Goal: Contribute content: Contribute content

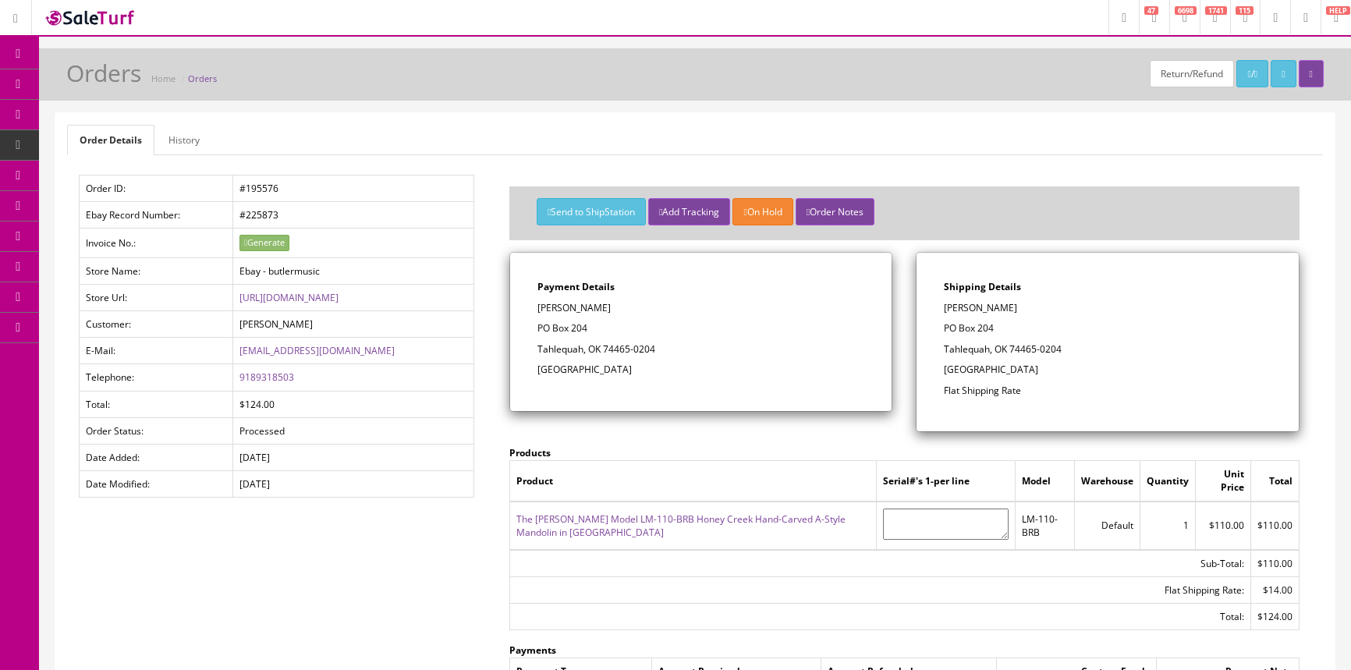
scroll to position [70, 0]
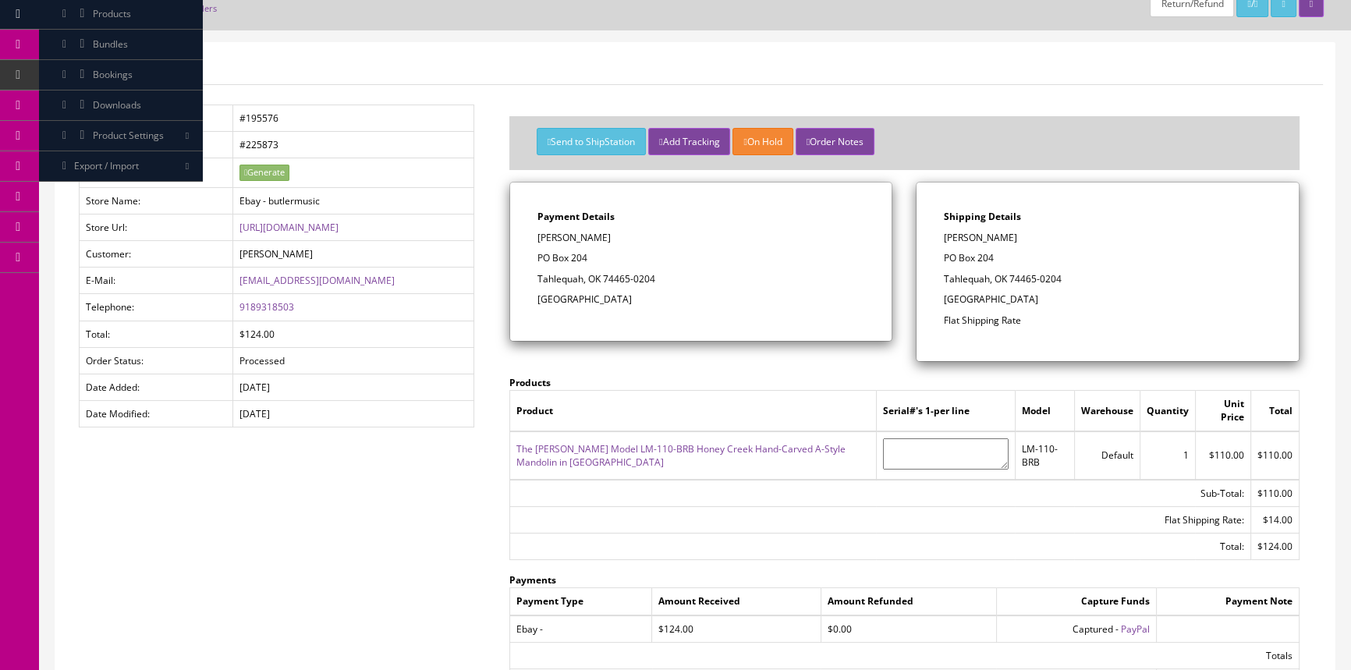
click at [119, 75] on span "POS Console" at bounding box center [120, 74] width 55 height 13
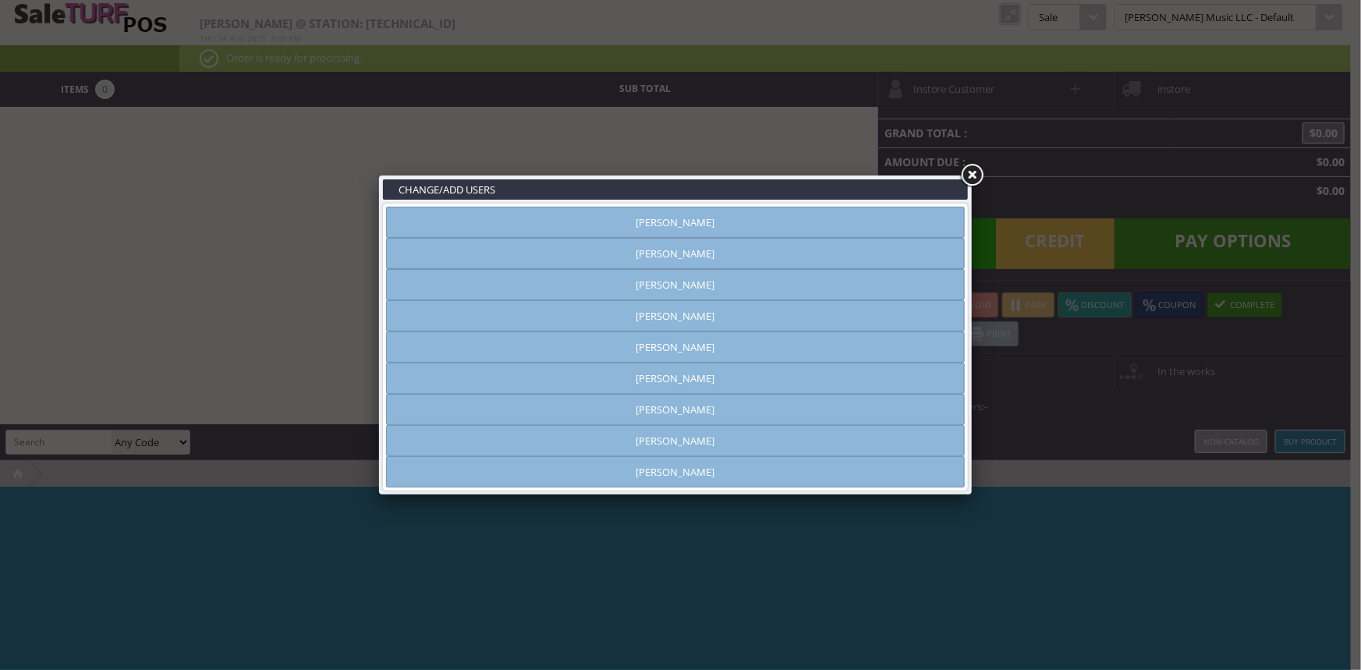
type input "[PERSON_NAME]"
drag, startPoint x: 844, startPoint y: 219, endPoint x: 951, endPoint y: 150, distance: 127.5
click at [853, 213] on link "[PERSON_NAME]" at bounding box center [675, 222] width 579 height 31
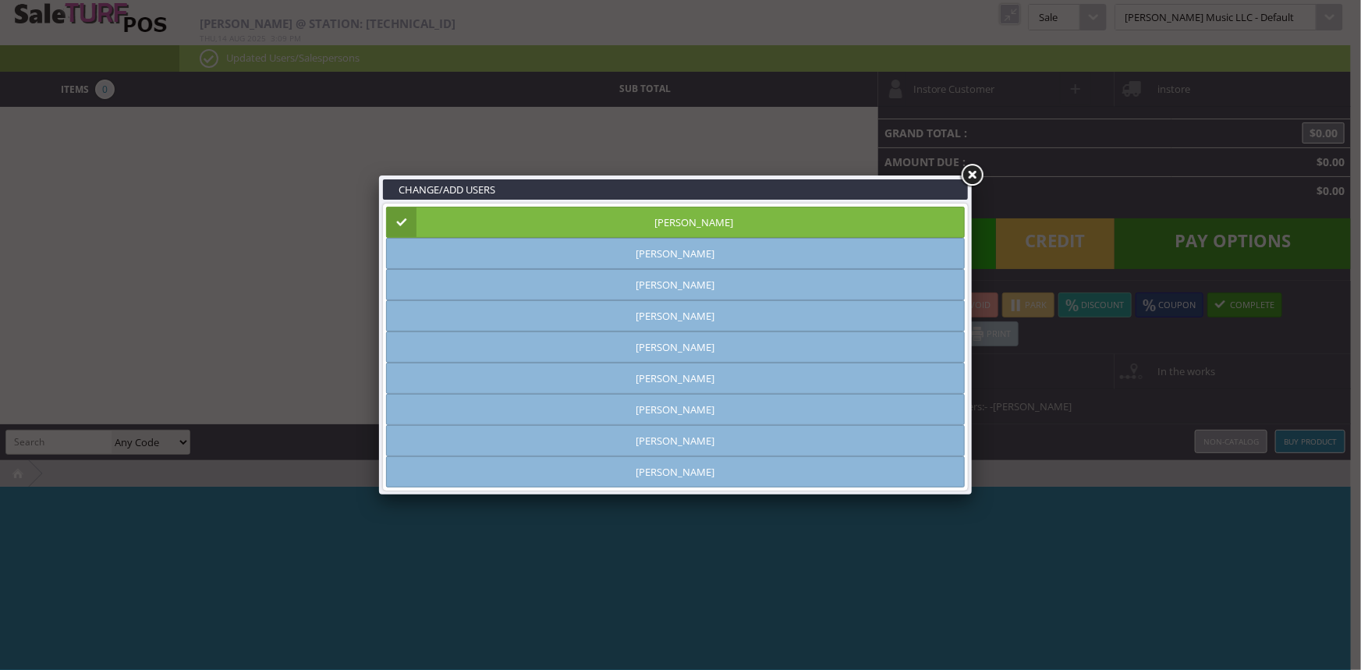
click at [971, 167] on link at bounding box center [972, 176] width 28 height 28
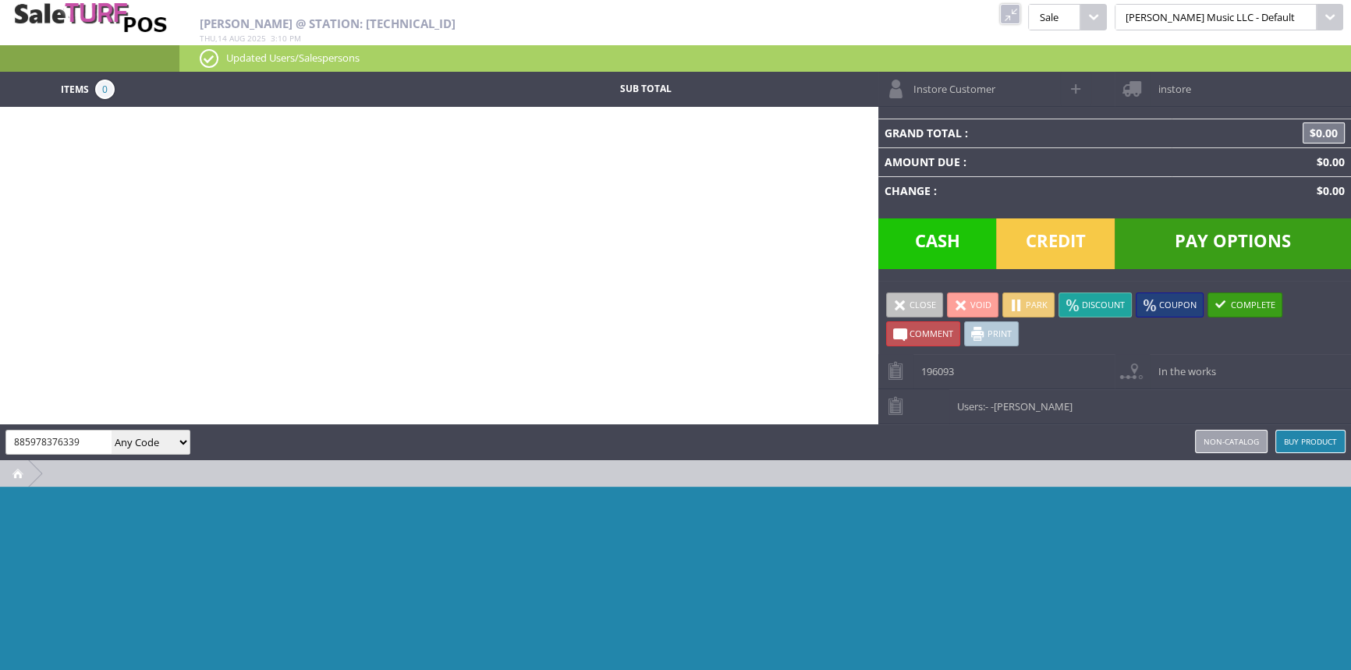
type input "885978376339"
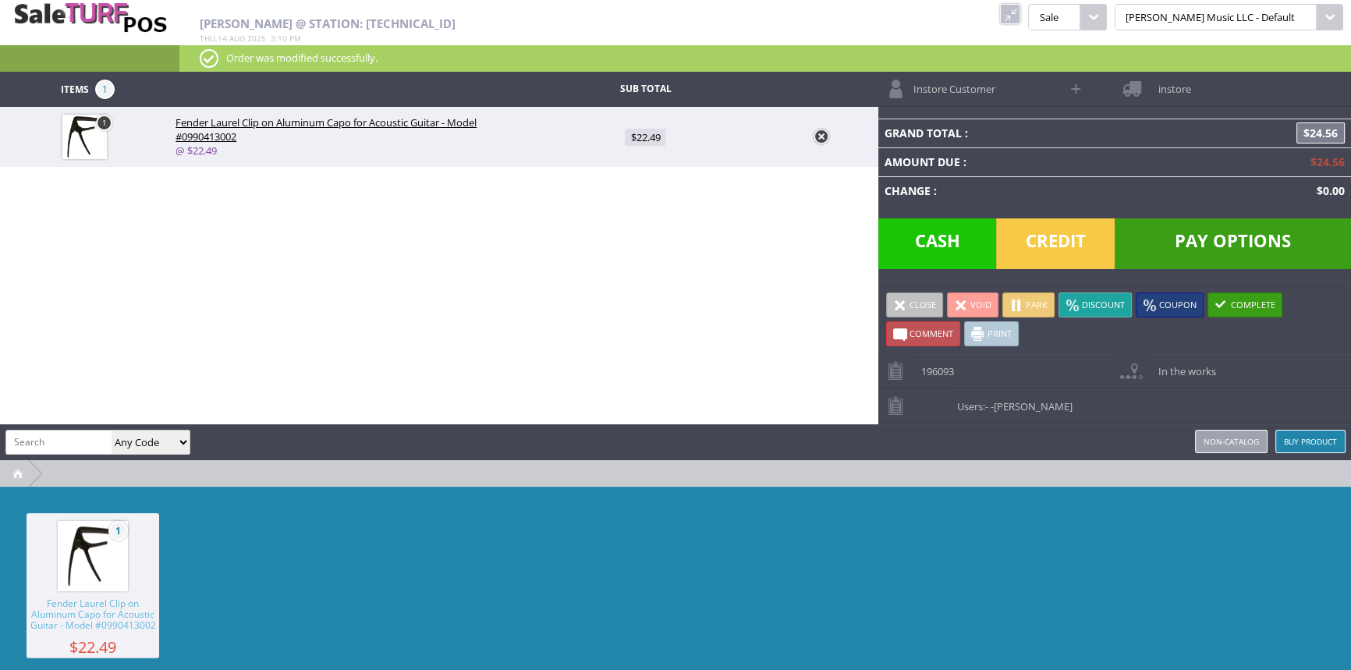
click at [1058, 242] on span "Credit" at bounding box center [1055, 243] width 119 height 51
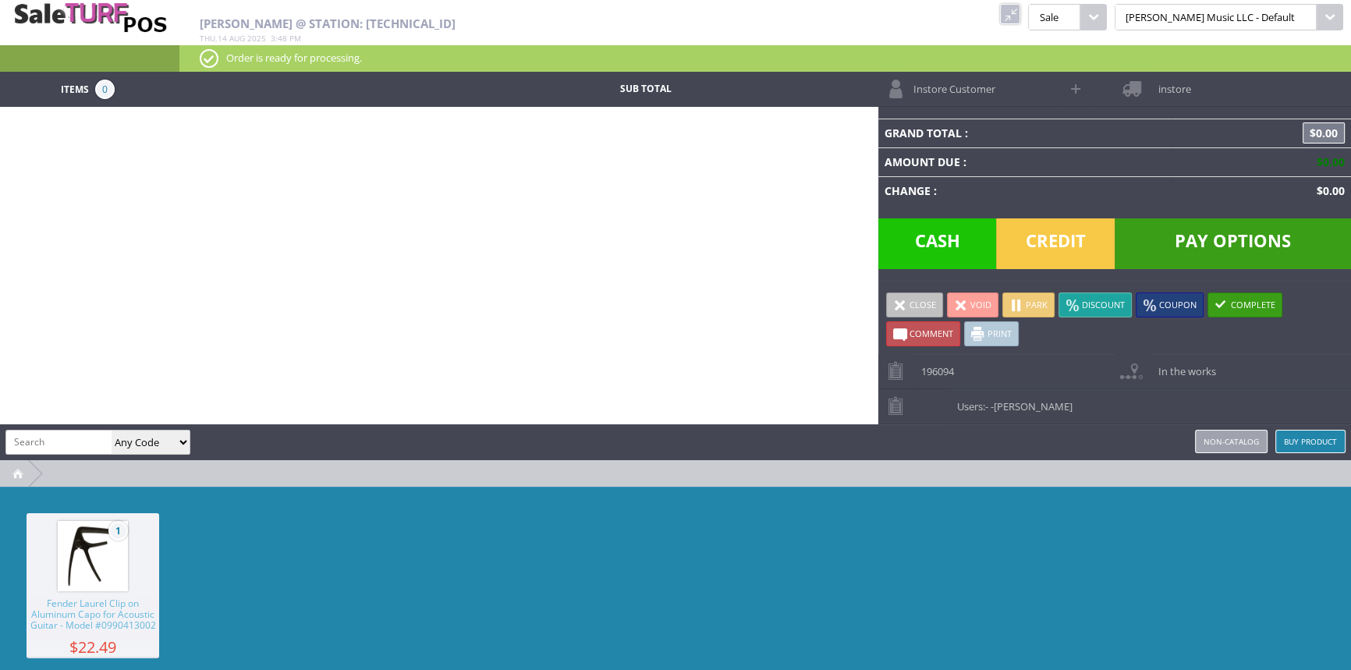
click at [1021, 16] on link at bounding box center [1010, 14] width 20 height 20
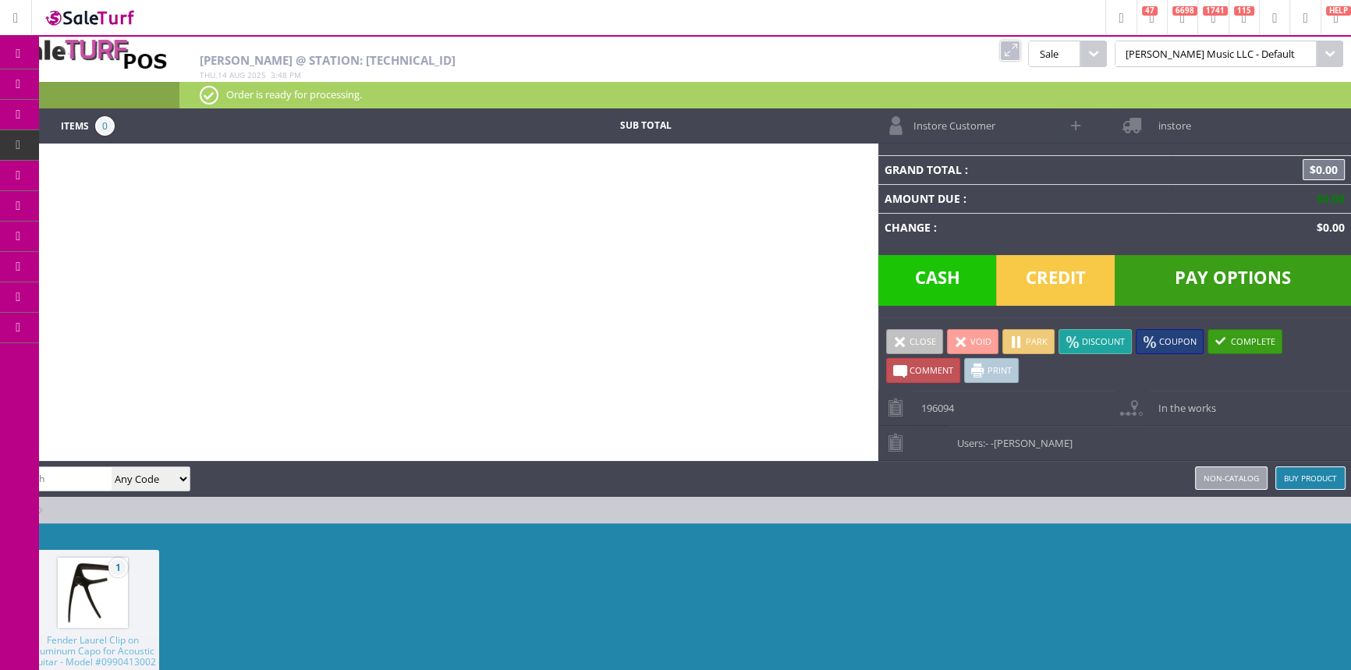
click at [154, 74] on link "Products" at bounding box center [121, 84] width 164 height 31
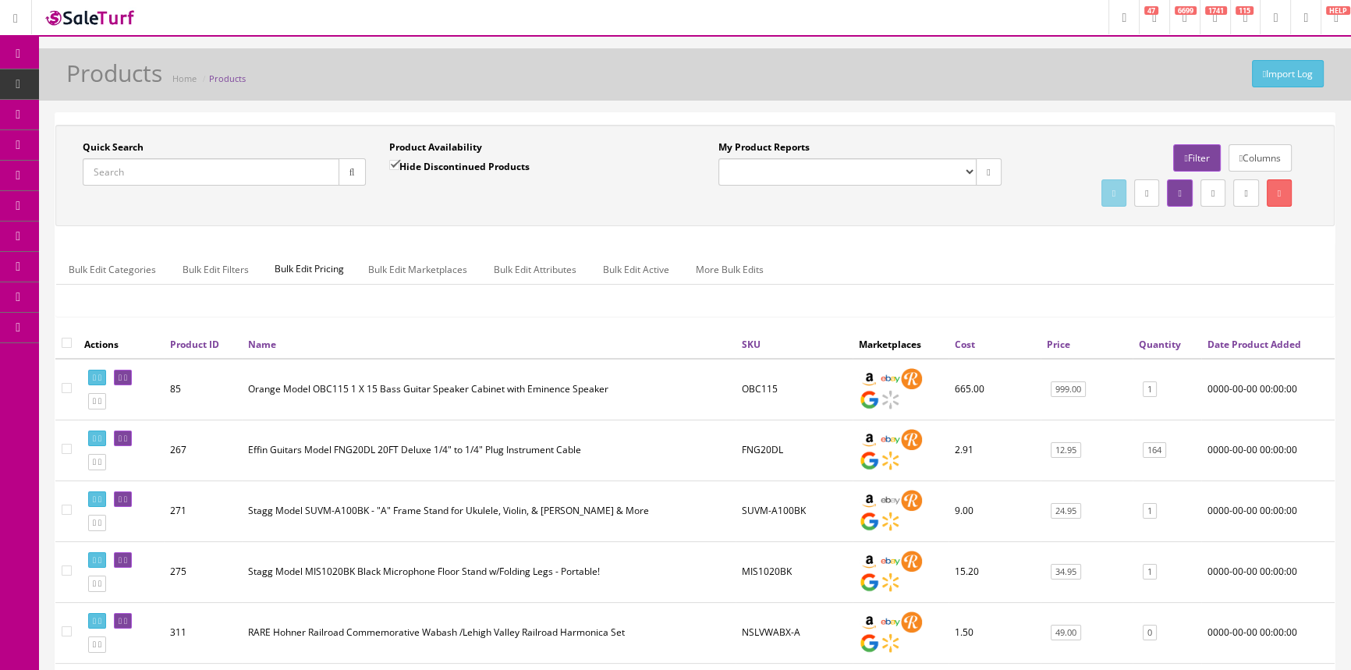
click at [243, 170] on input "Quick Search" at bounding box center [211, 171] width 257 height 27
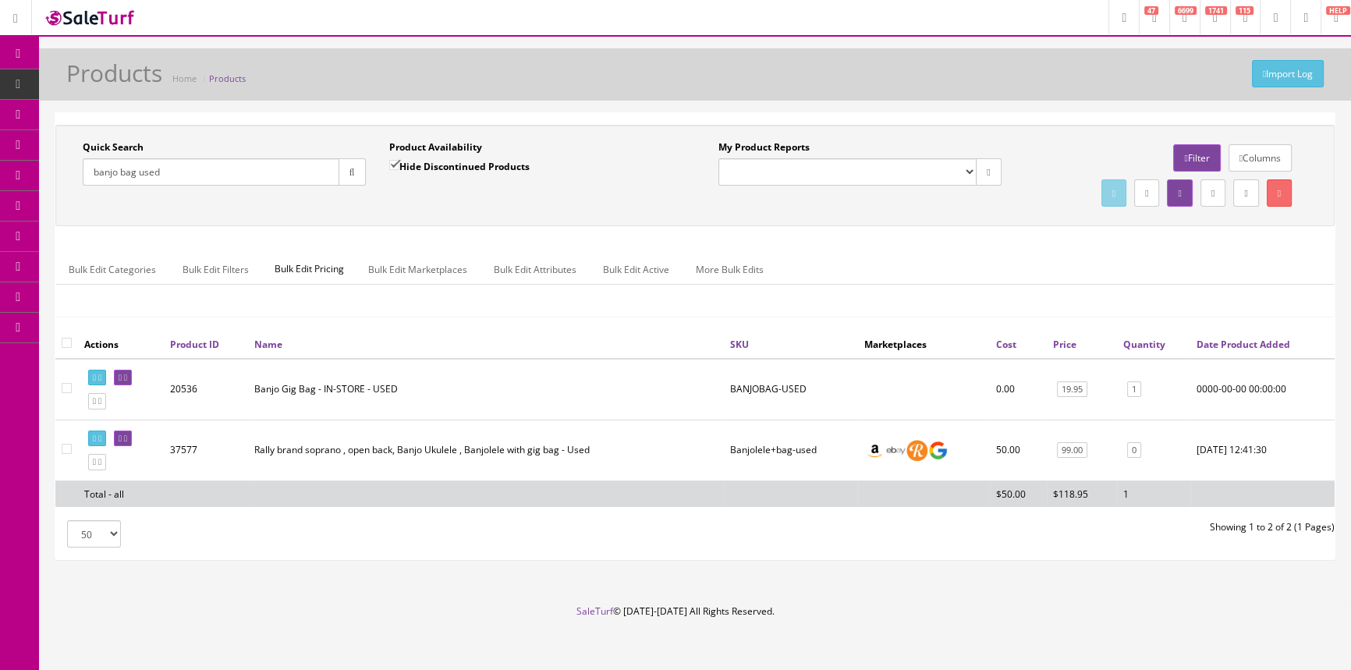
type input "banjo bag used"
click at [1178, 190] on icon at bounding box center [1179, 193] width 3 height 9
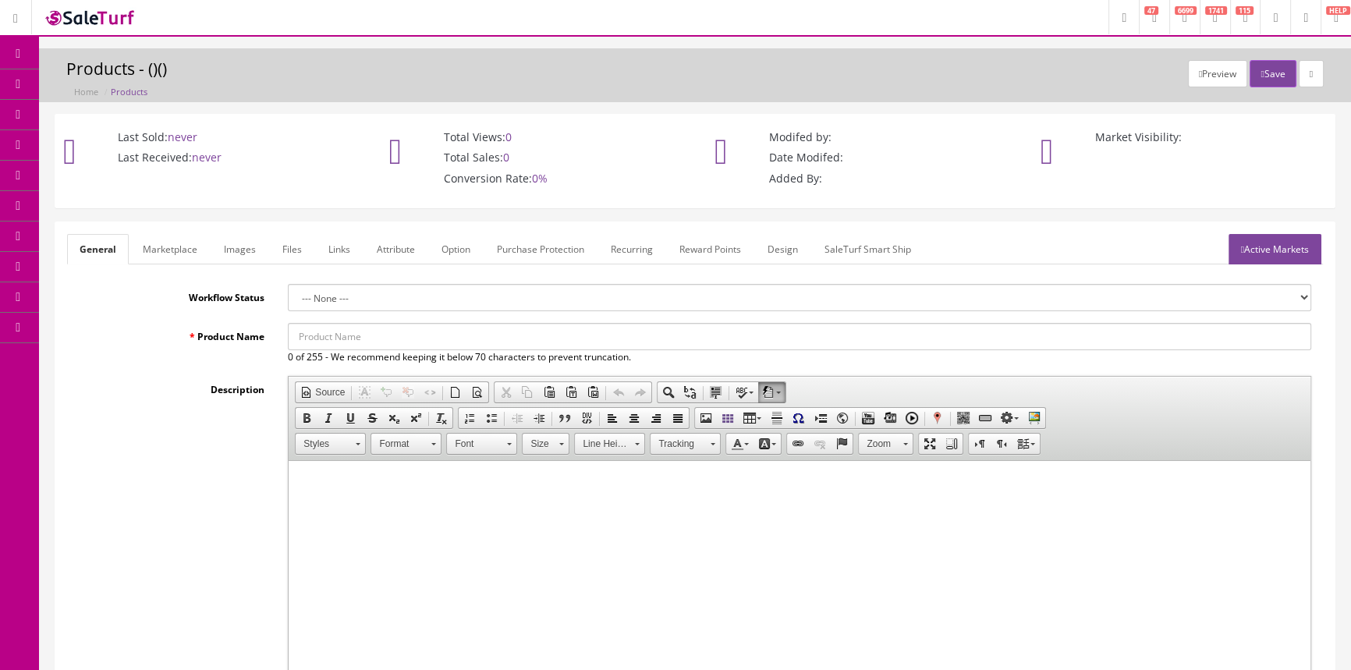
click at [335, 332] on input "Product Name" at bounding box center [800, 336] width 1024 height 27
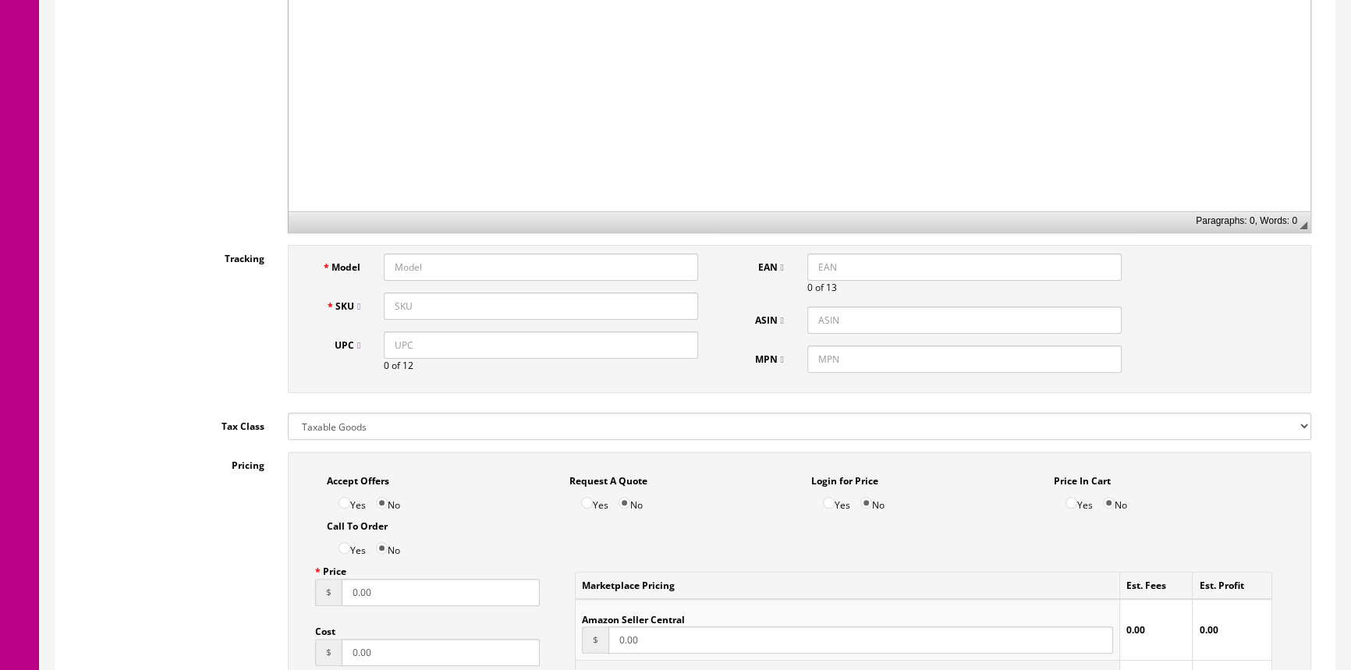
scroll to position [567, 0]
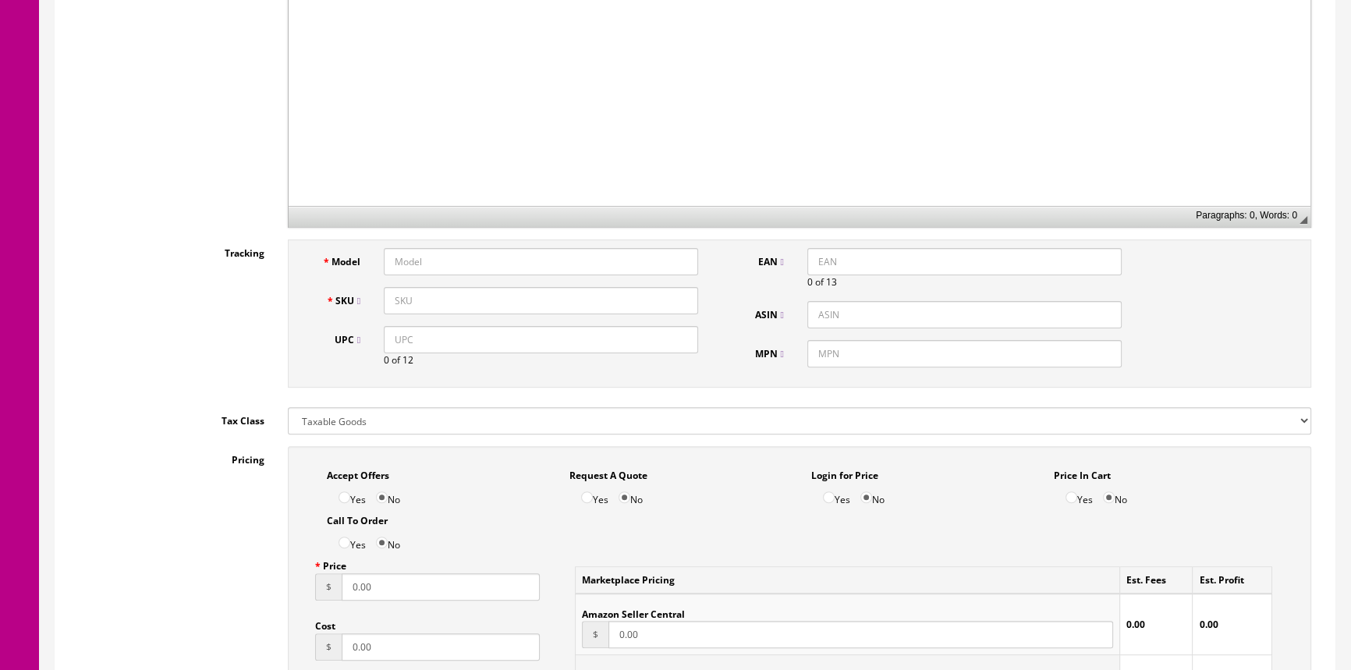
type input "Gold Tone light weight gig bag"
click at [468, 257] on input "Model" at bounding box center [541, 261] width 314 height 27
type input "banjogigbag"
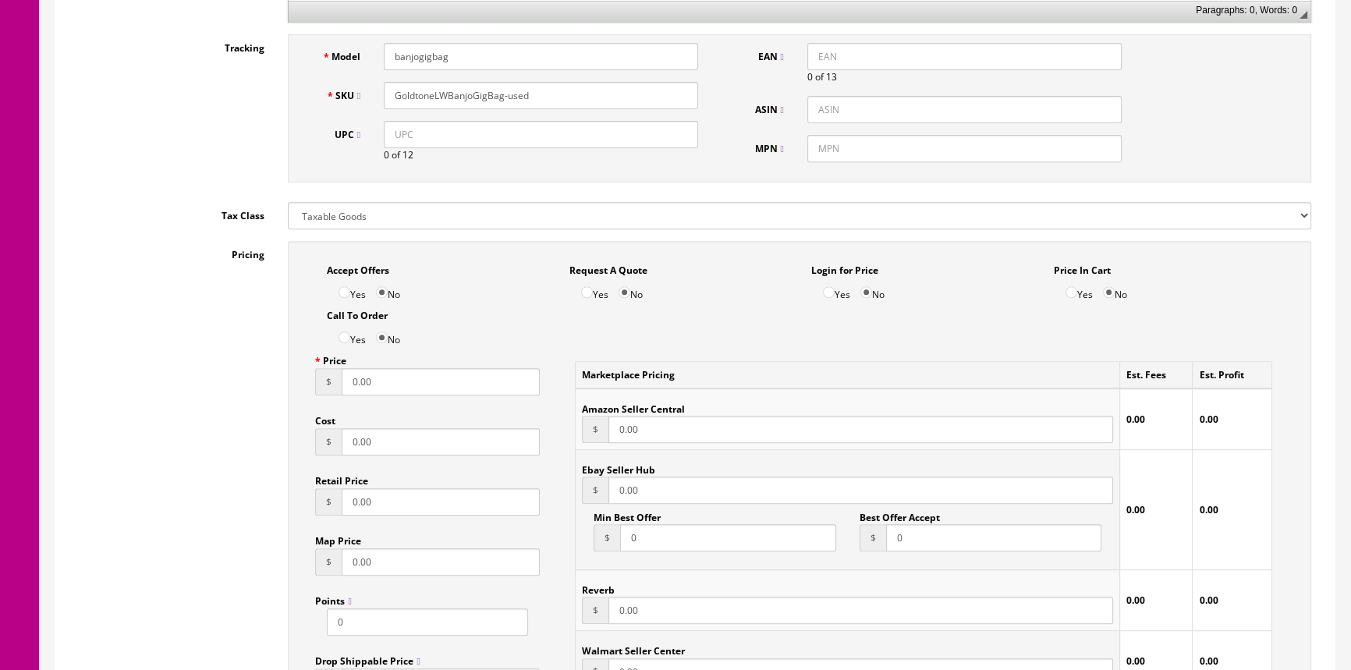
scroll to position [780, 0]
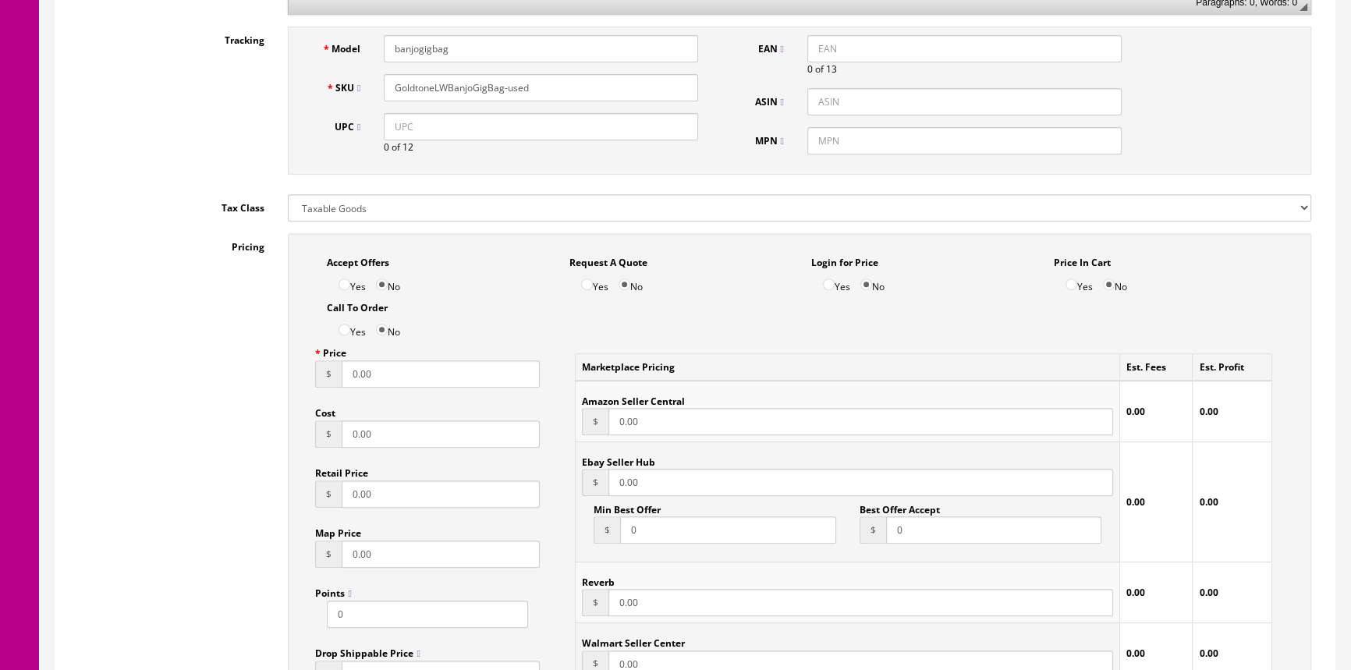
type input "GoldtoneLWBanjoGigBag-used"
click at [385, 380] on input "0.00" at bounding box center [441, 373] width 198 height 27
type input "0"
type input "24.95"
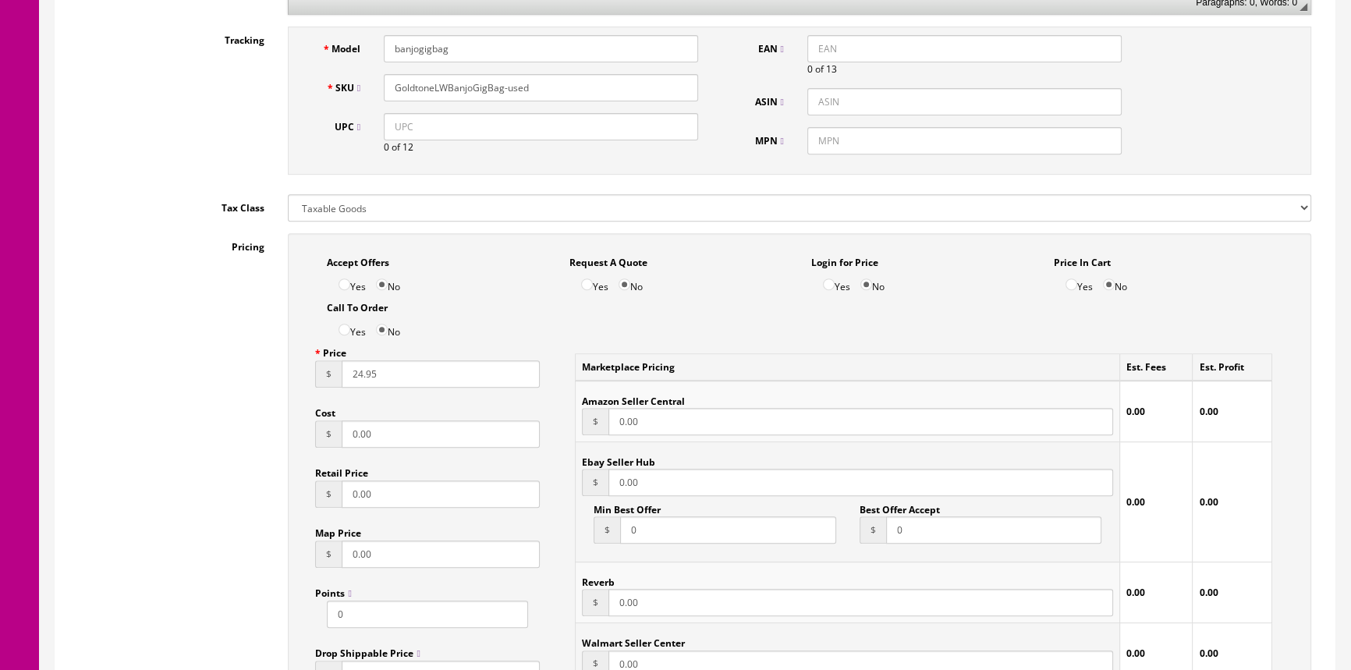
type input "24.95"
click at [438, 428] on input "0.00" at bounding box center [441, 434] width 198 height 27
type input "0"
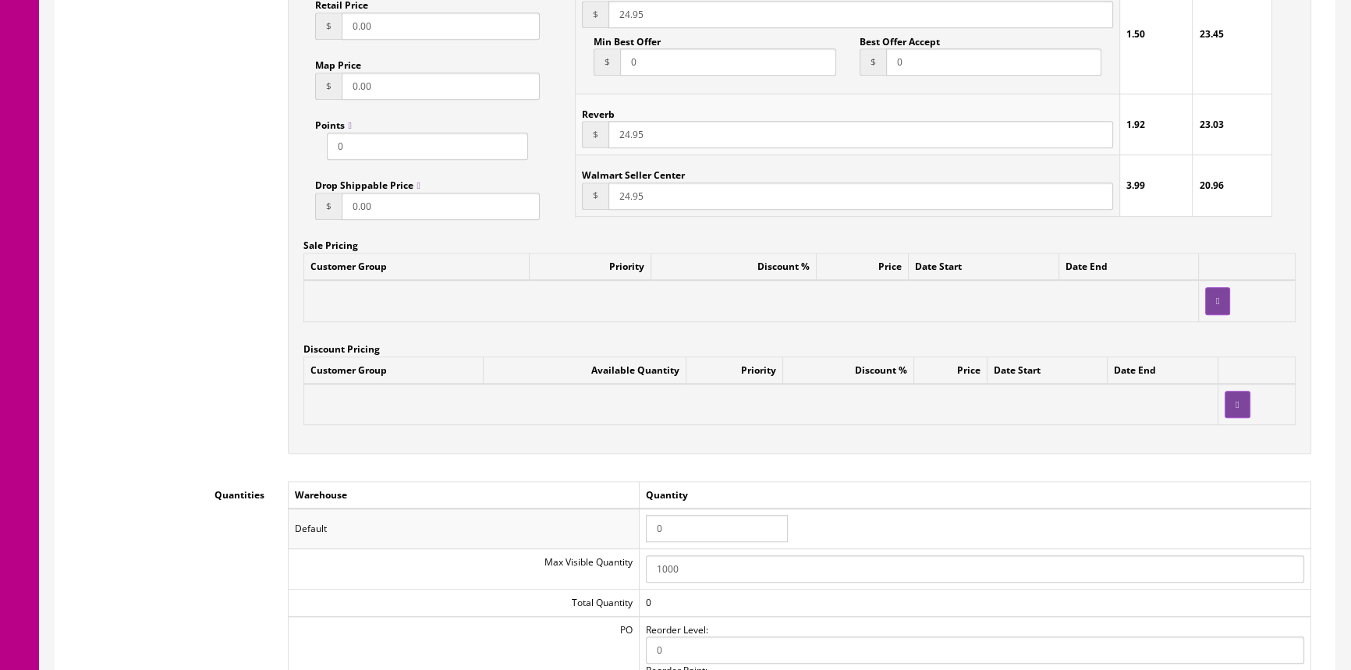
scroll to position [1418, 0]
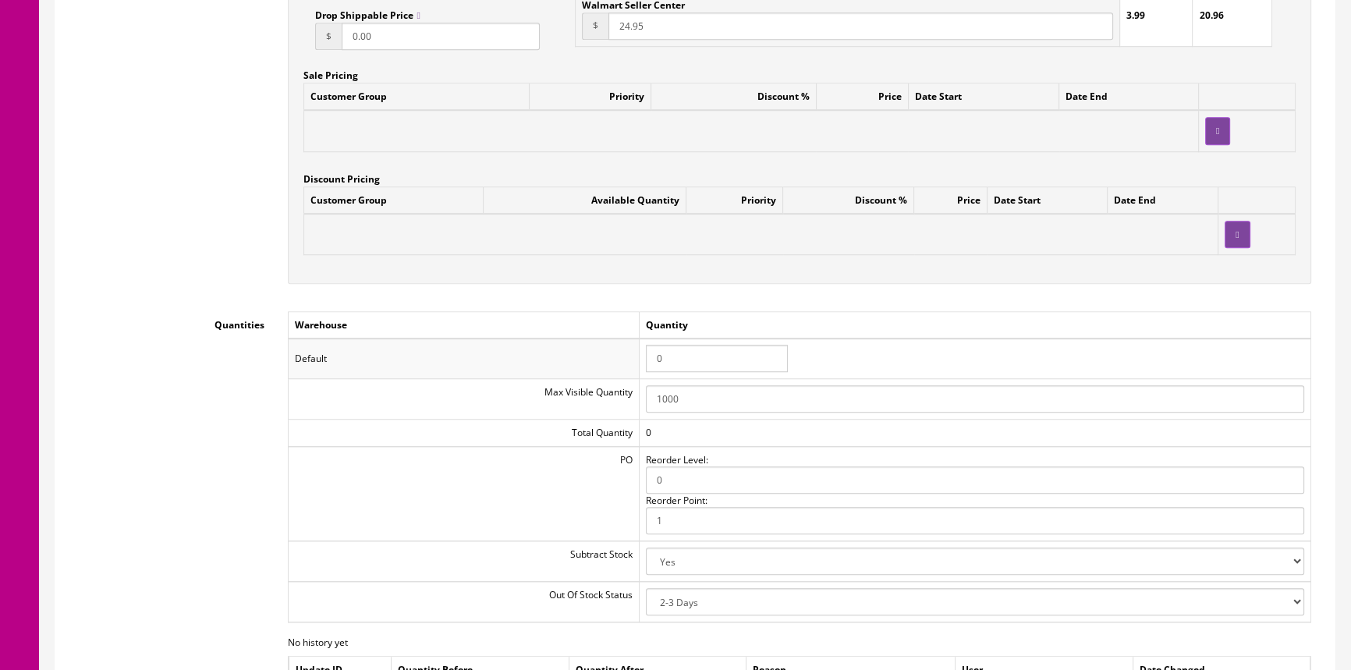
type input "10.00"
click at [679, 356] on input "0" at bounding box center [717, 358] width 142 height 27
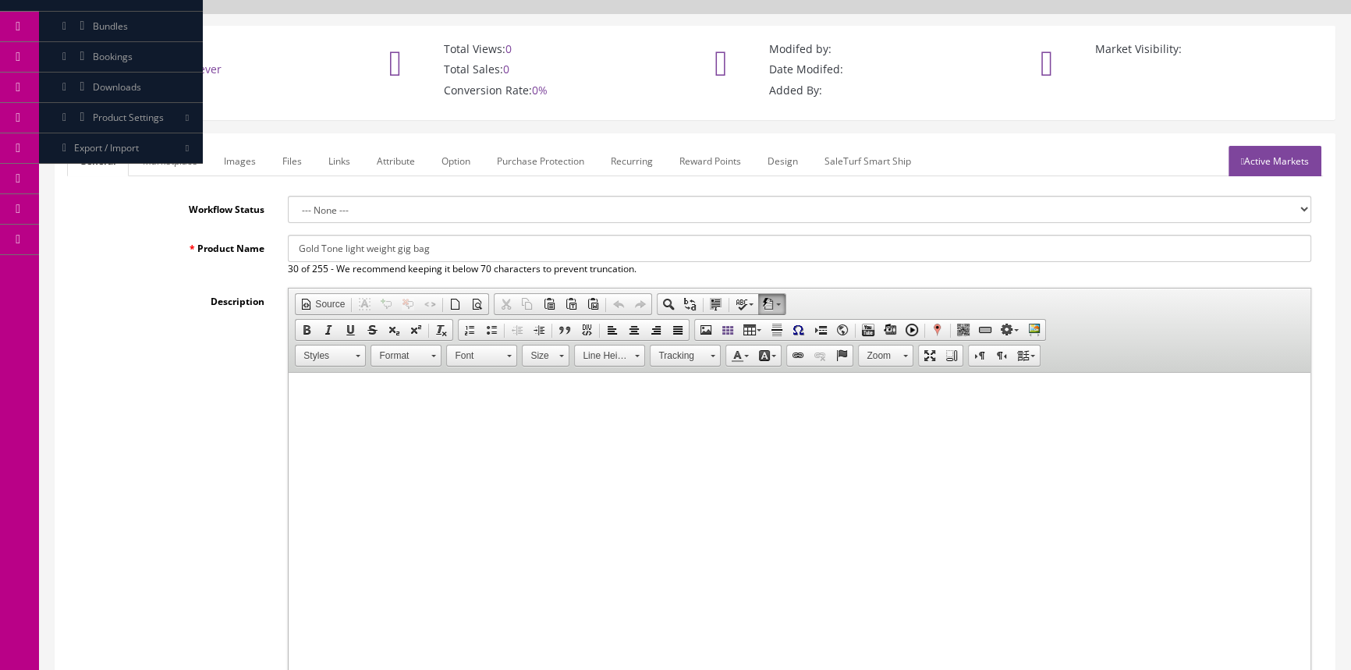
scroll to position [0, 0]
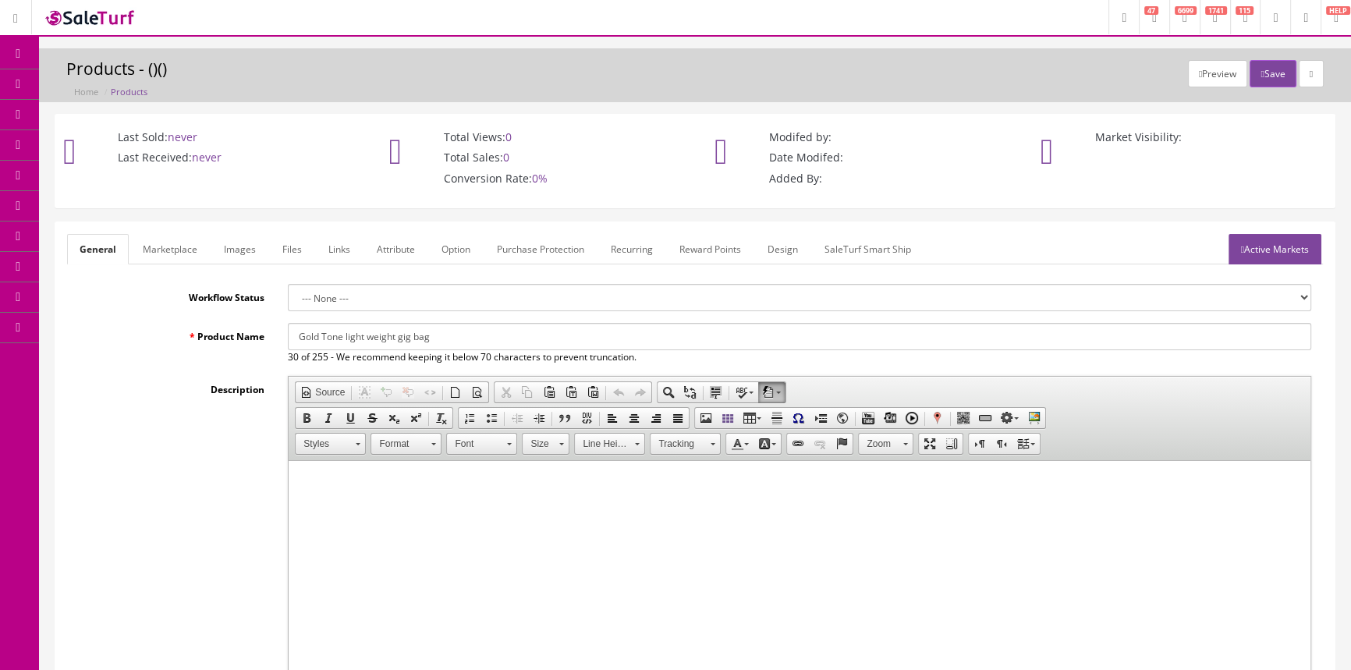
type input "2"
click at [396, 331] on input "Gold Tone light weight gig bag" at bounding box center [800, 336] width 1024 height 27
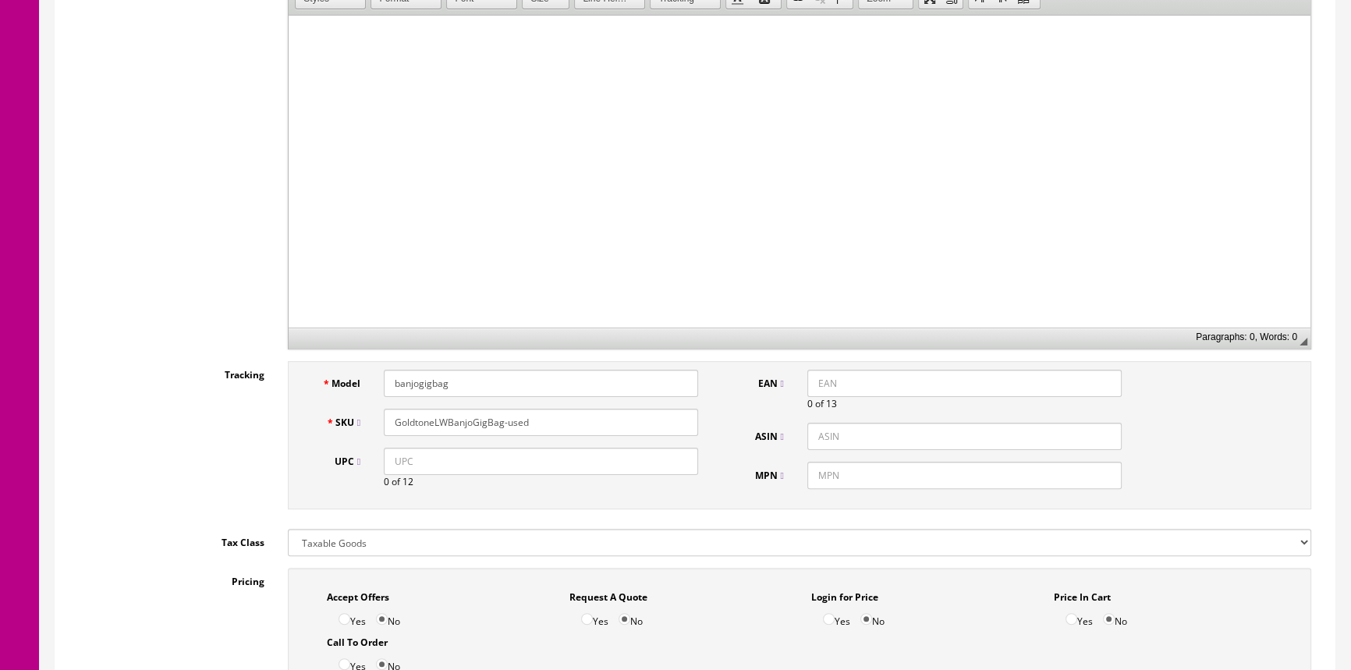
scroll to position [425, 0]
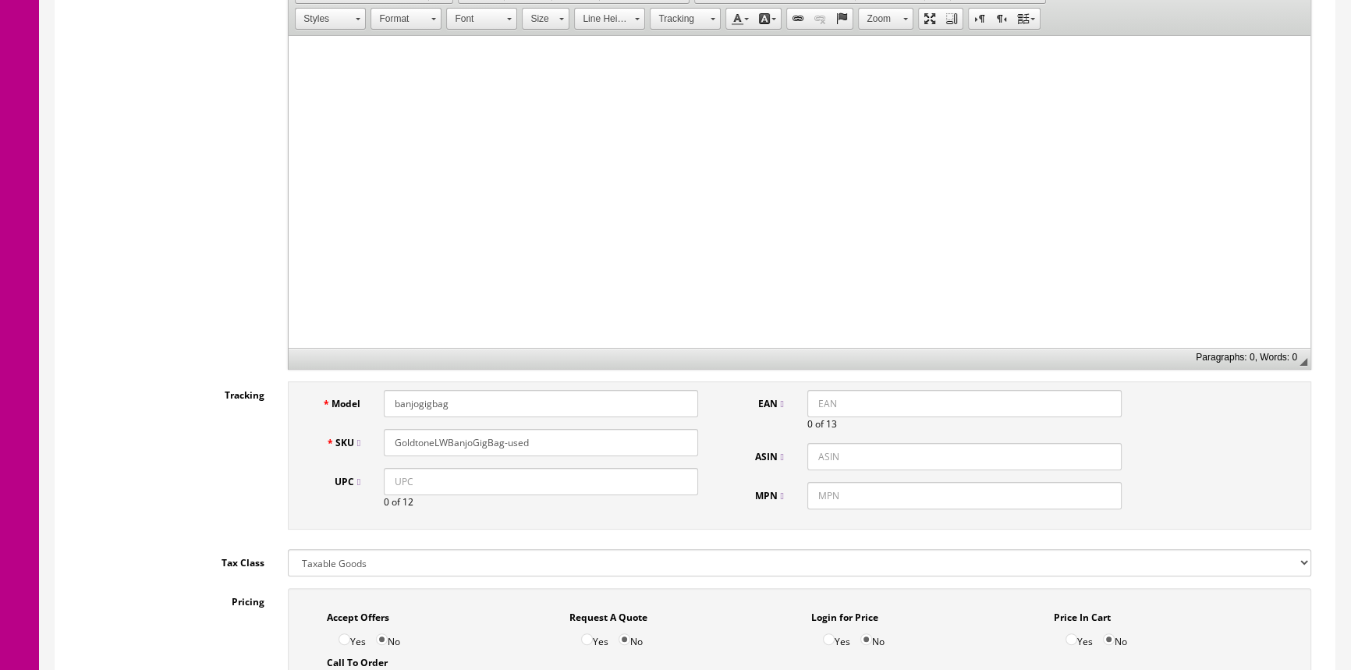
type input "Gold Tone light weight Banjo gig bag"
click at [556, 445] on input "GoldtoneLWBanjoGigBag-used" at bounding box center [541, 442] width 314 height 27
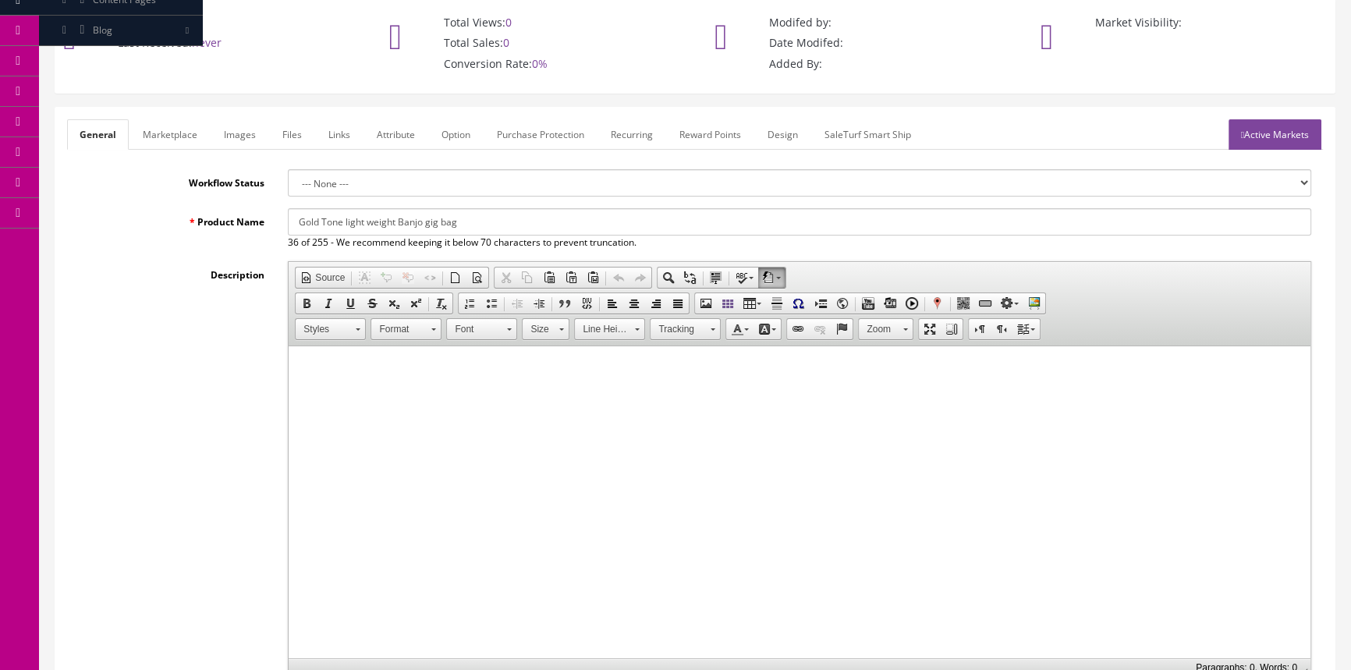
scroll to position [0, 0]
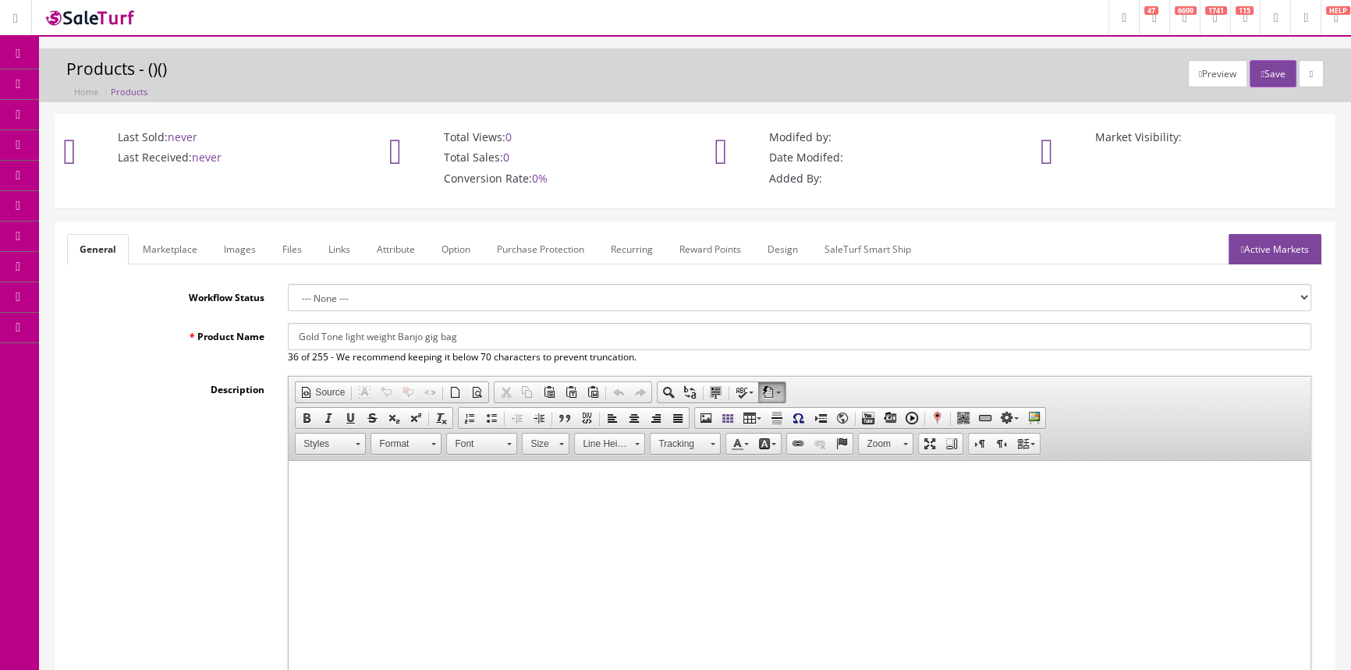
type input "GoldtoneLWBanjoGigBag"
drag, startPoint x: 296, startPoint y: 335, endPoint x: 470, endPoint y: 340, distance: 174.1
click at [470, 340] on input "Gold Tone light weight Banjo gig bag" at bounding box center [800, 336] width 1024 height 27
click at [183, 252] on link "Marketplace" at bounding box center [170, 249] width 80 height 30
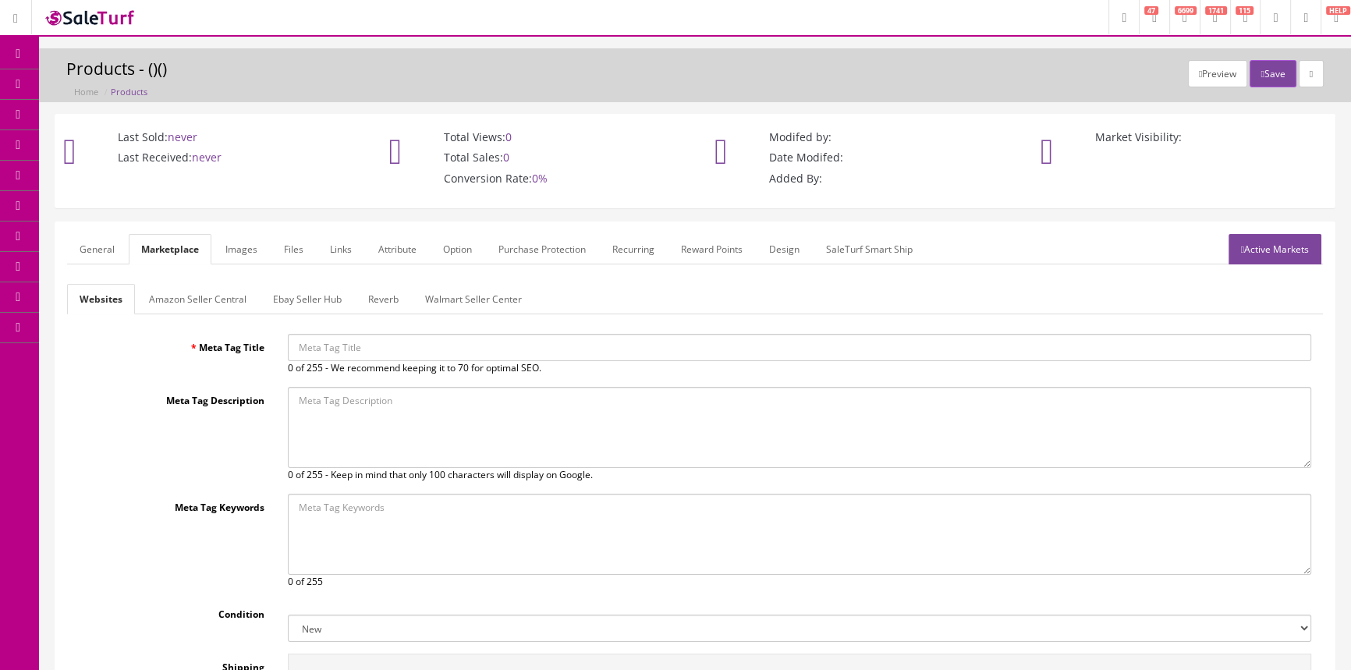
click at [307, 347] on input "Meta Tag Title" at bounding box center [800, 347] width 1024 height 27
paste input "Gold Tone light weight Banjo gig bag"
type input "Gold Tone light weight Banjo gig bag"
click at [1269, 70] on button "Save" at bounding box center [1273, 73] width 46 height 27
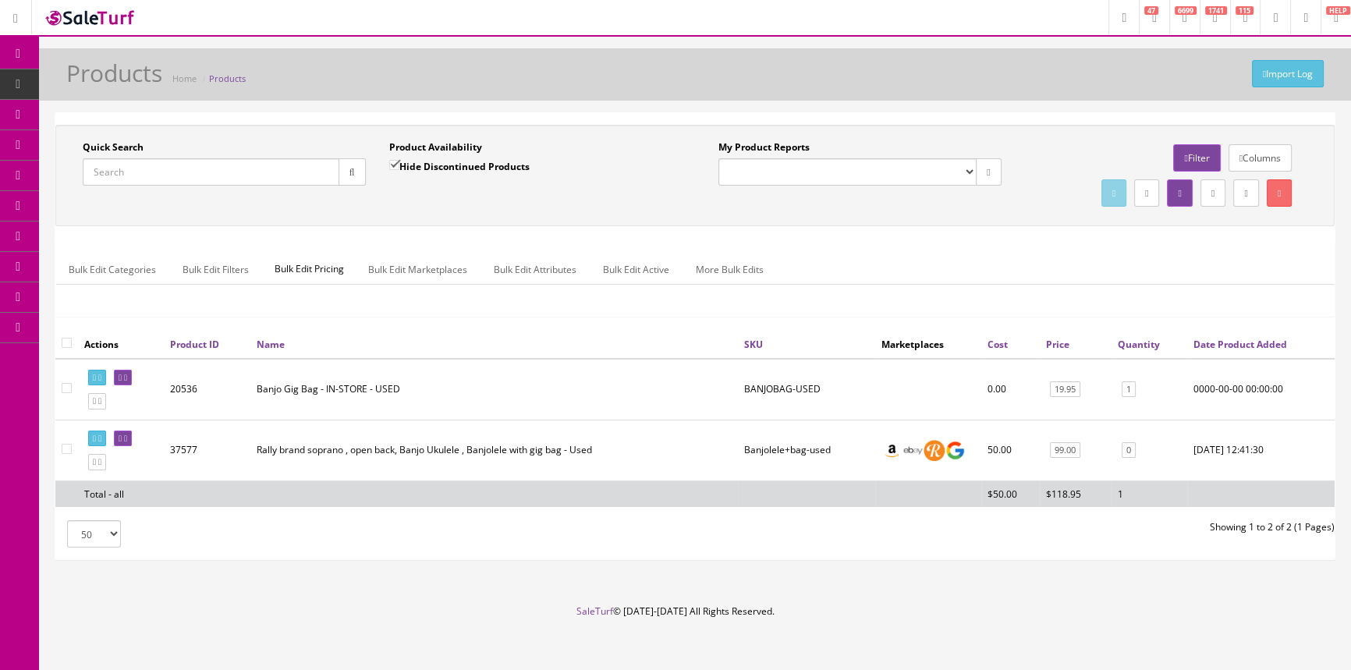
drag, startPoint x: 179, startPoint y: 171, endPoint x: 175, endPoint y: 147, distance: 24.5
click at [179, 167] on input "Quick Search" at bounding box center [211, 171] width 257 height 27
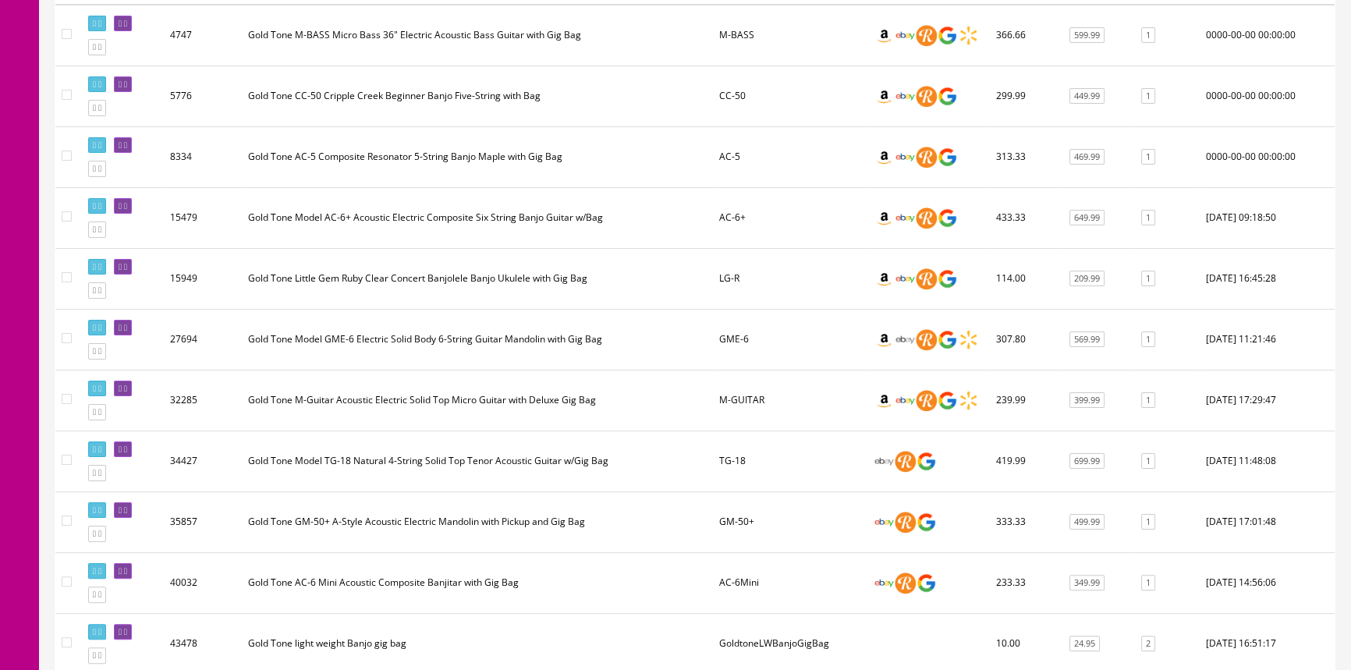
scroll to position [554, 0]
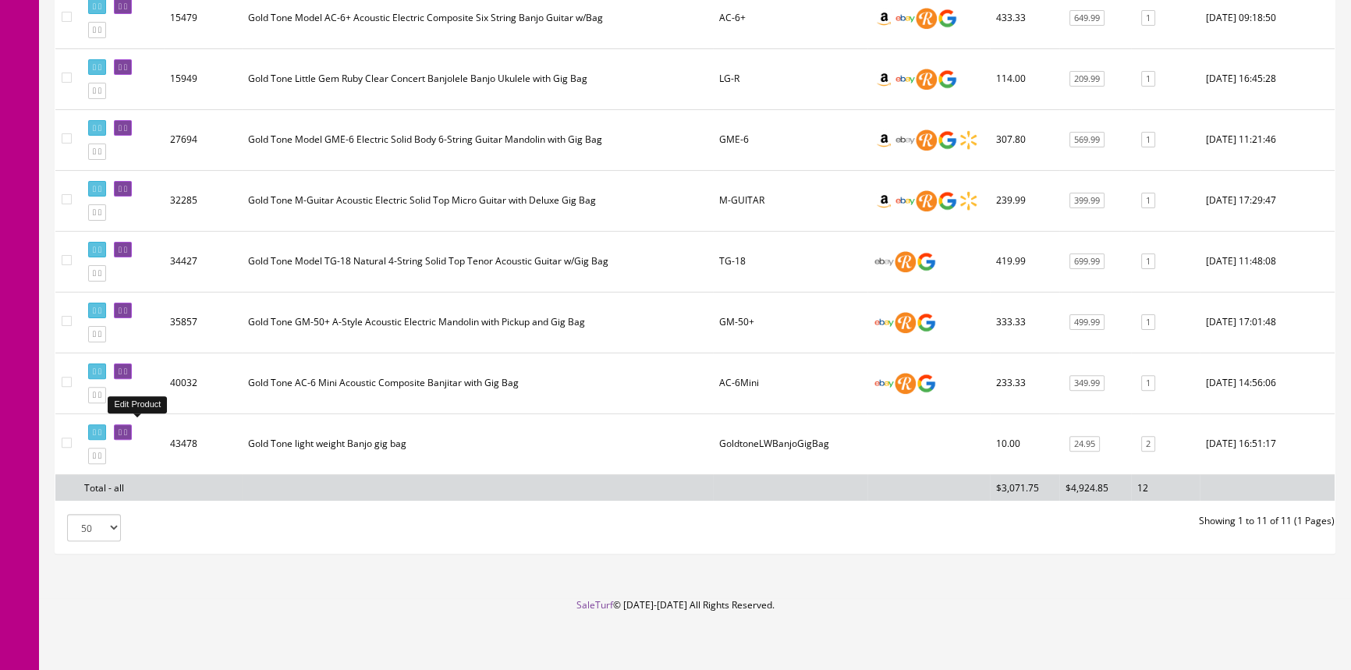
type input "gold tone banjo gig bag"
click at [122, 428] on icon at bounding box center [120, 432] width 3 height 9
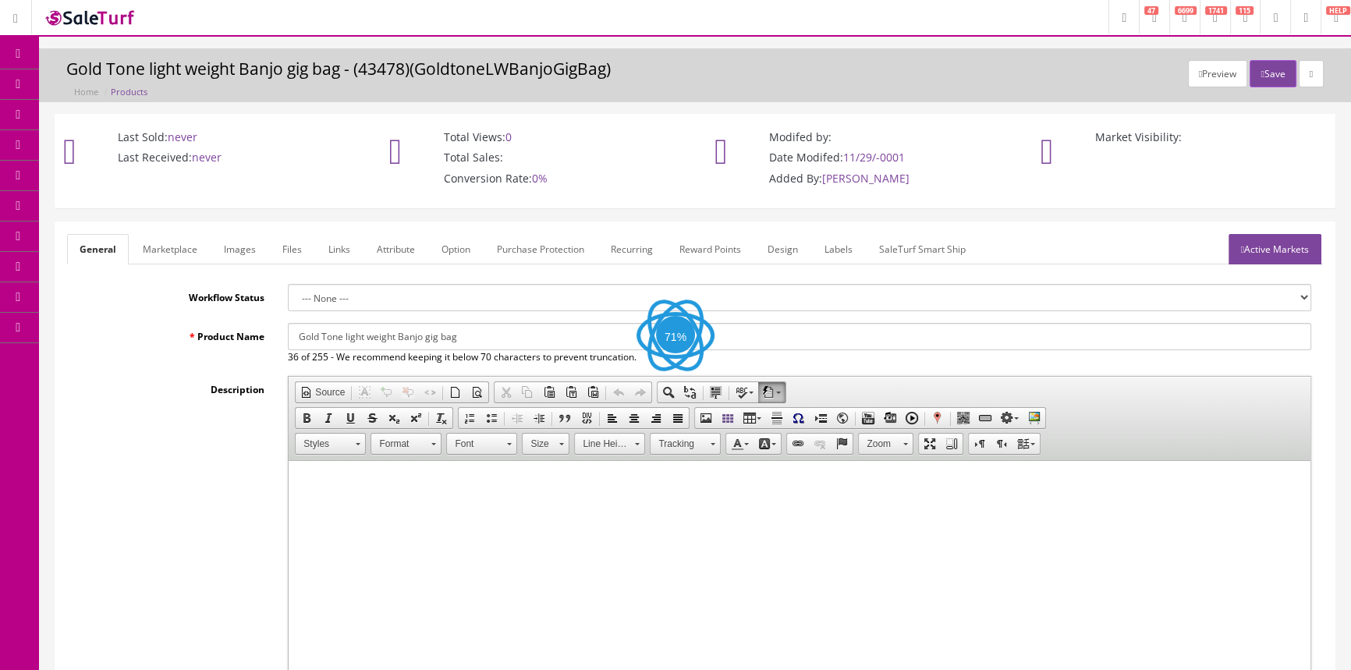
click at [850, 243] on link "Labels" at bounding box center [838, 249] width 53 height 30
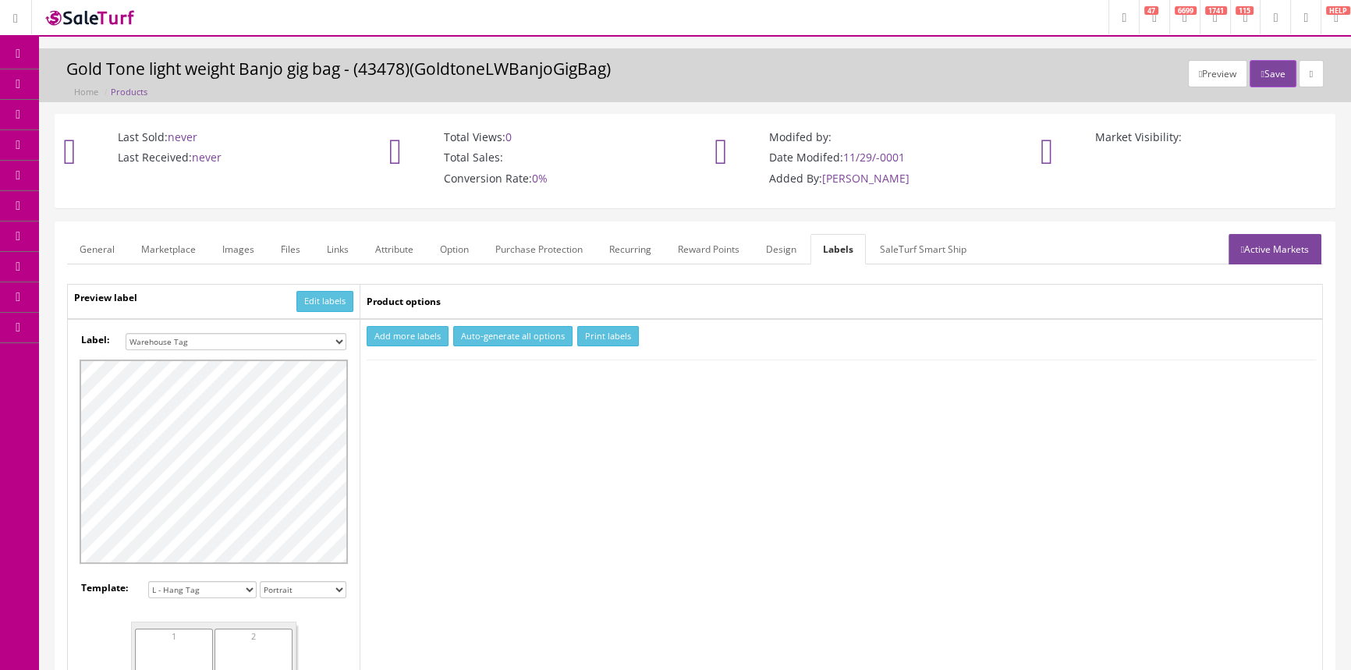
click at [199, 337] on select "Small Label 2 x 1 Label Shoe label 100 barcodes Dymo Label 2 X 1 Sticker Labels…" at bounding box center [236, 341] width 221 height 17
select select "16"
click at [126, 333] on select "Small Label 2 x 1 Label Shoe label 100 barcodes Dymo Label 2 X 1 Sticker Labels…" at bounding box center [236, 341] width 221 height 17
click at [406, 336] on button "Add more labels" at bounding box center [408, 336] width 82 height 21
type input "1"
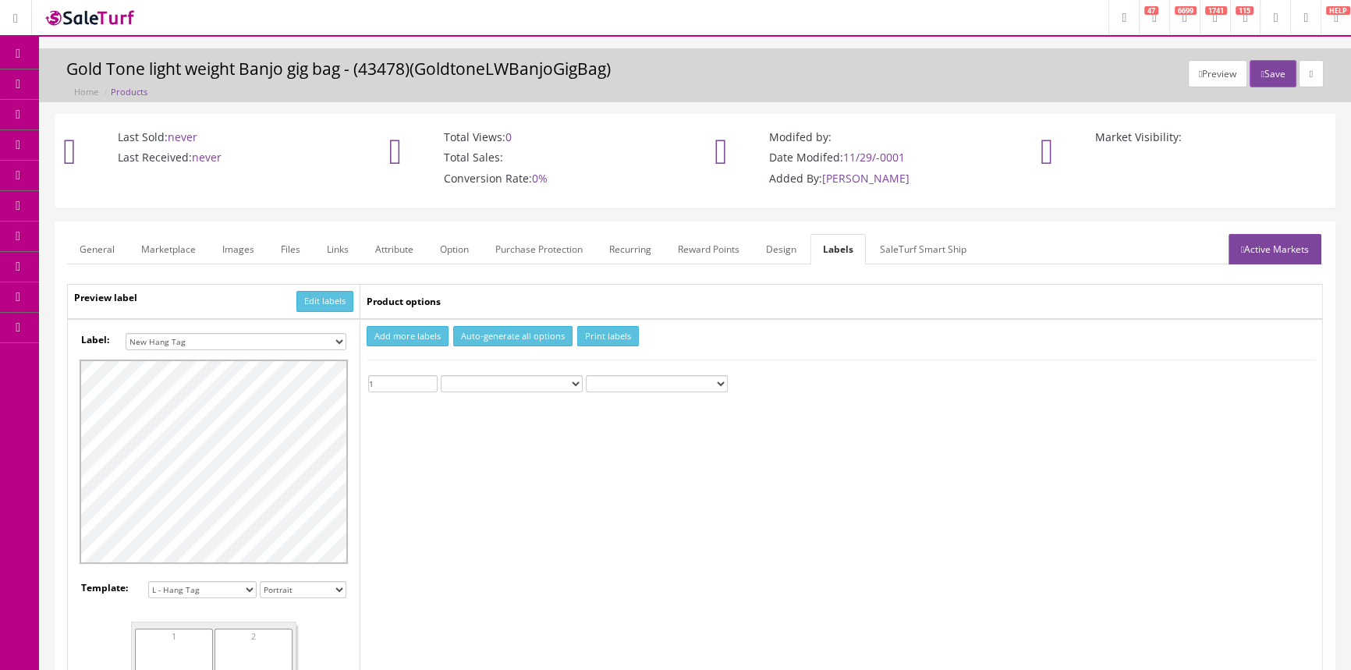
click at [430, 379] on input "1" at bounding box center [402, 383] width 69 height 17
click at [589, 335] on button "Print labels" at bounding box center [608, 336] width 62 height 21
click at [115, 78] on span "Products" at bounding box center [112, 83] width 38 height 13
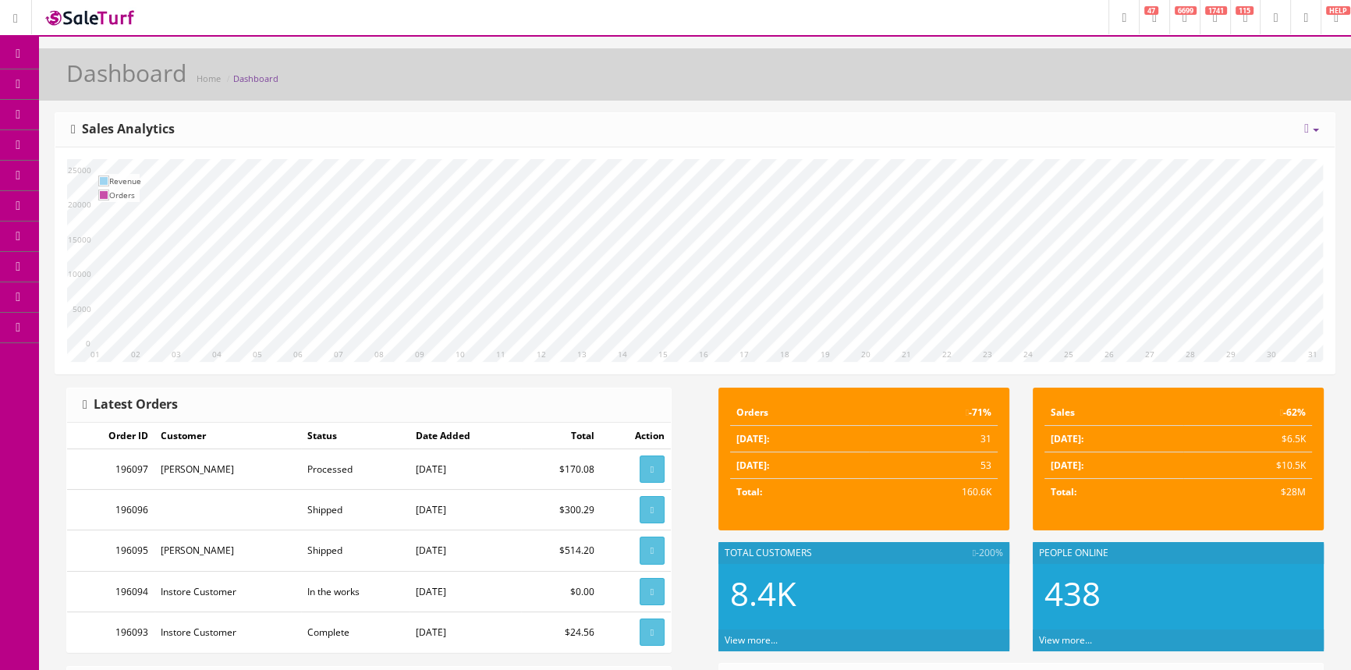
click at [111, 76] on link "Products" at bounding box center [121, 84] width 164 height 30
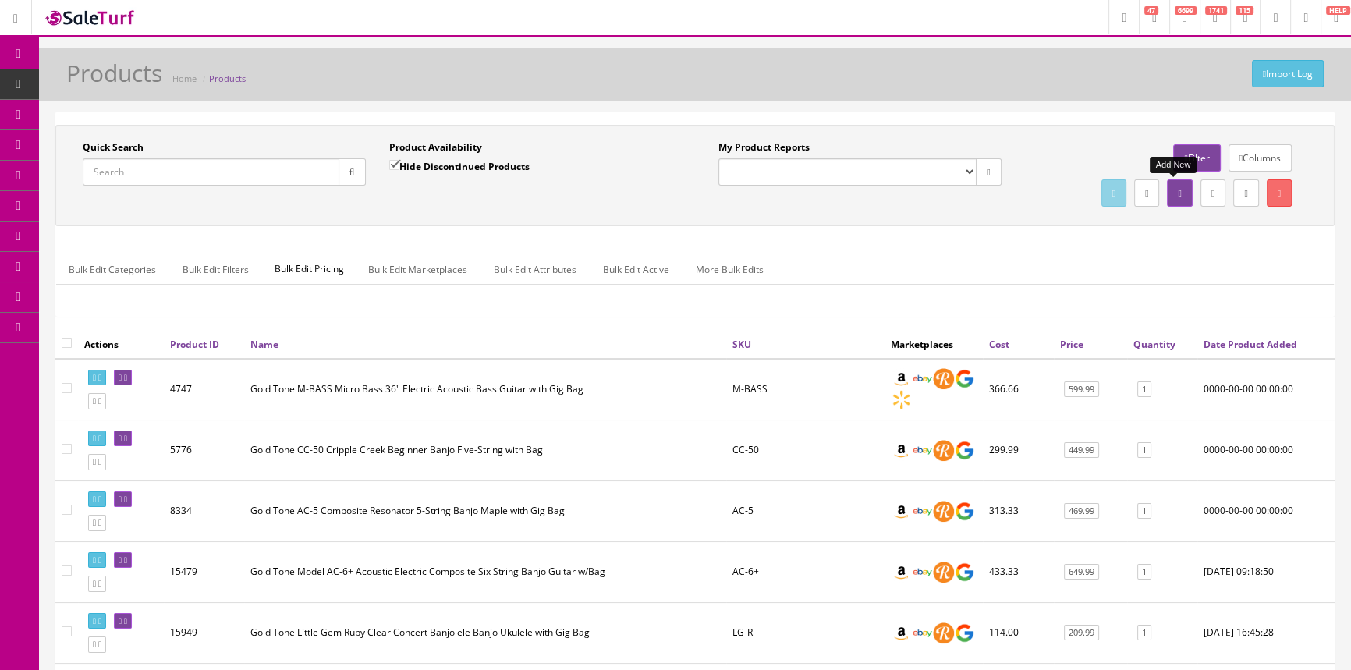
click at [1169, 188] on link at bounding box center [1179, 192] width 25 height 27
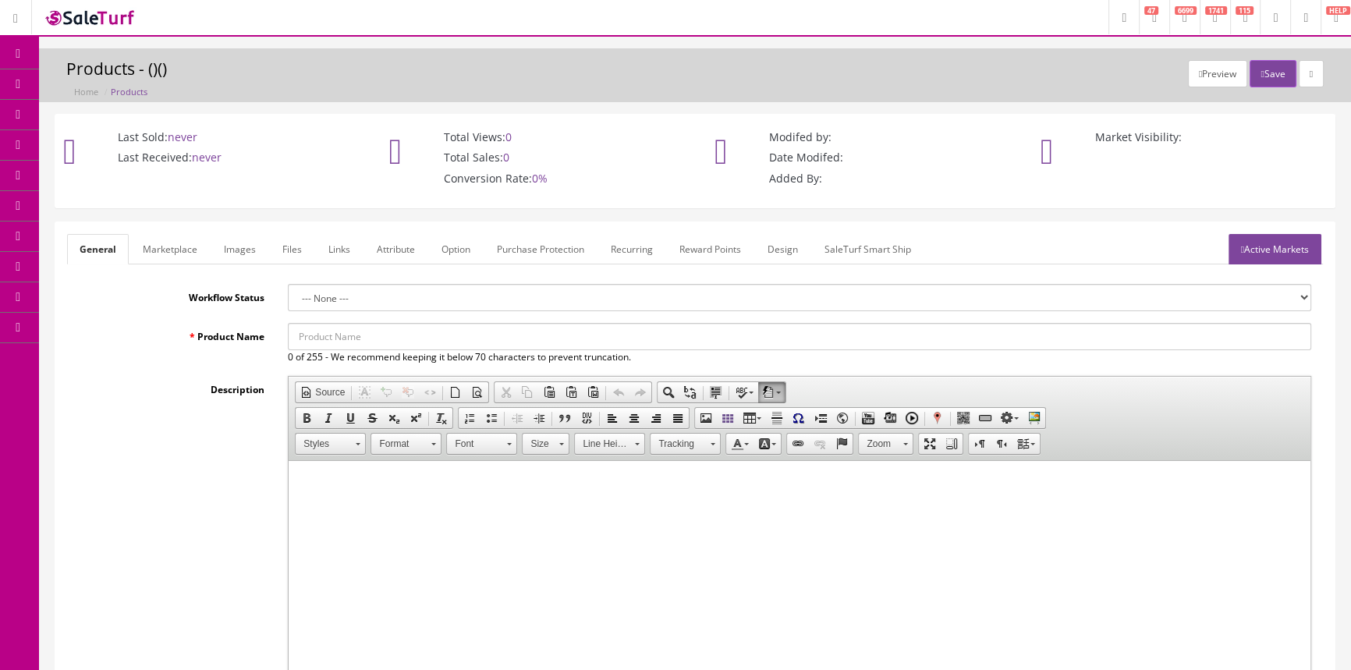
click at [348, 333] on input "Product Name" at bounding box center [800, 336] width 1024 height 27
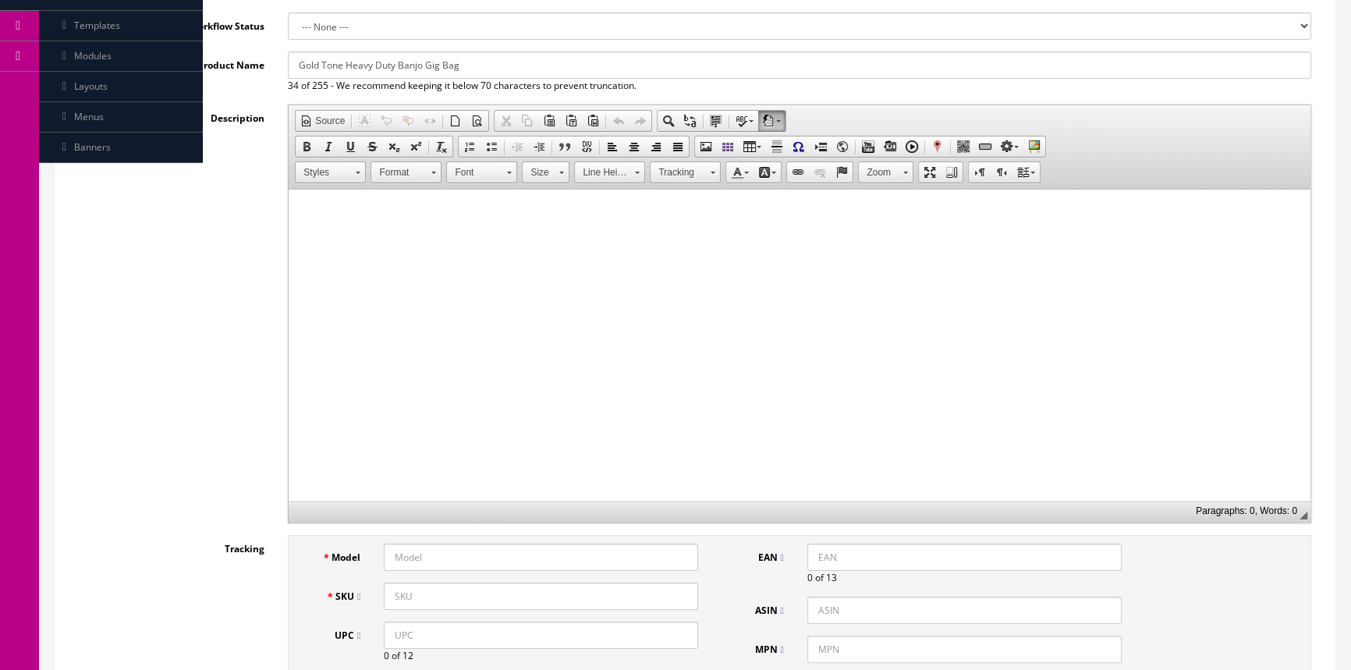
scroll to position [283, 0]
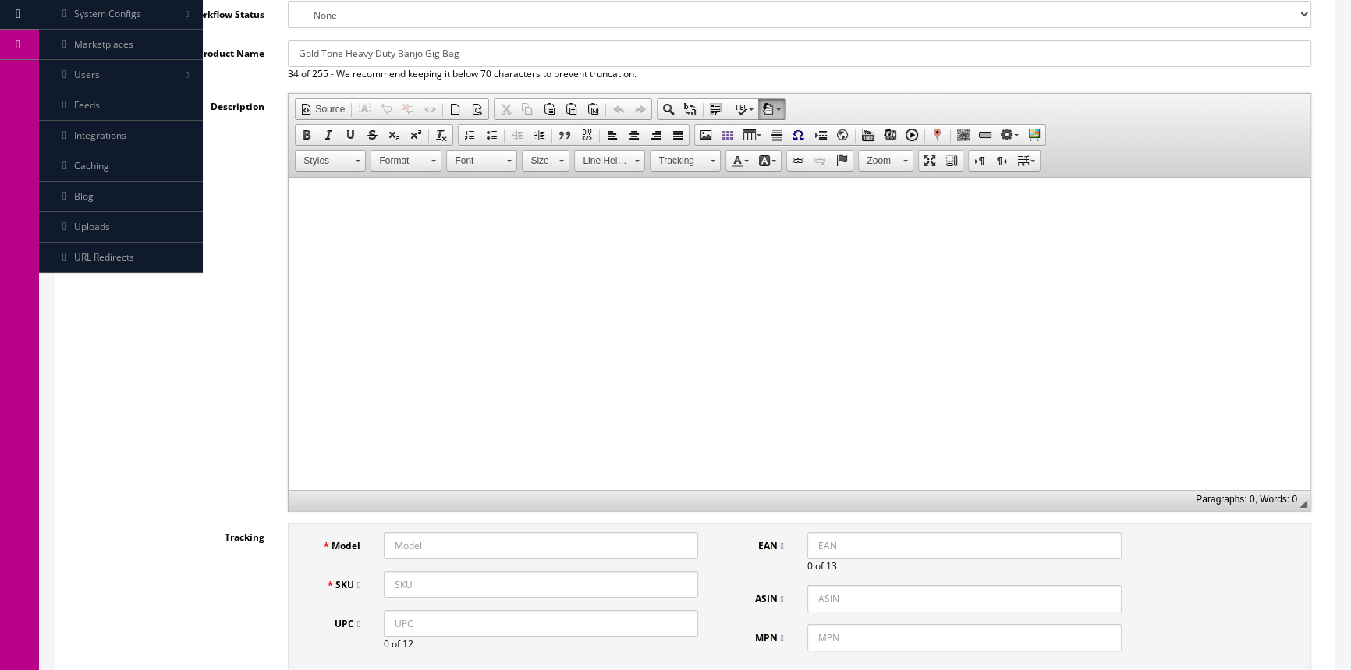
type input "Gold Tone Heavy Duty Banjo Gig Bag"
click at [437, 538] on input "Model" at bounding box center [541, 545] width 314 height 27
type input "BanjoGigBag"
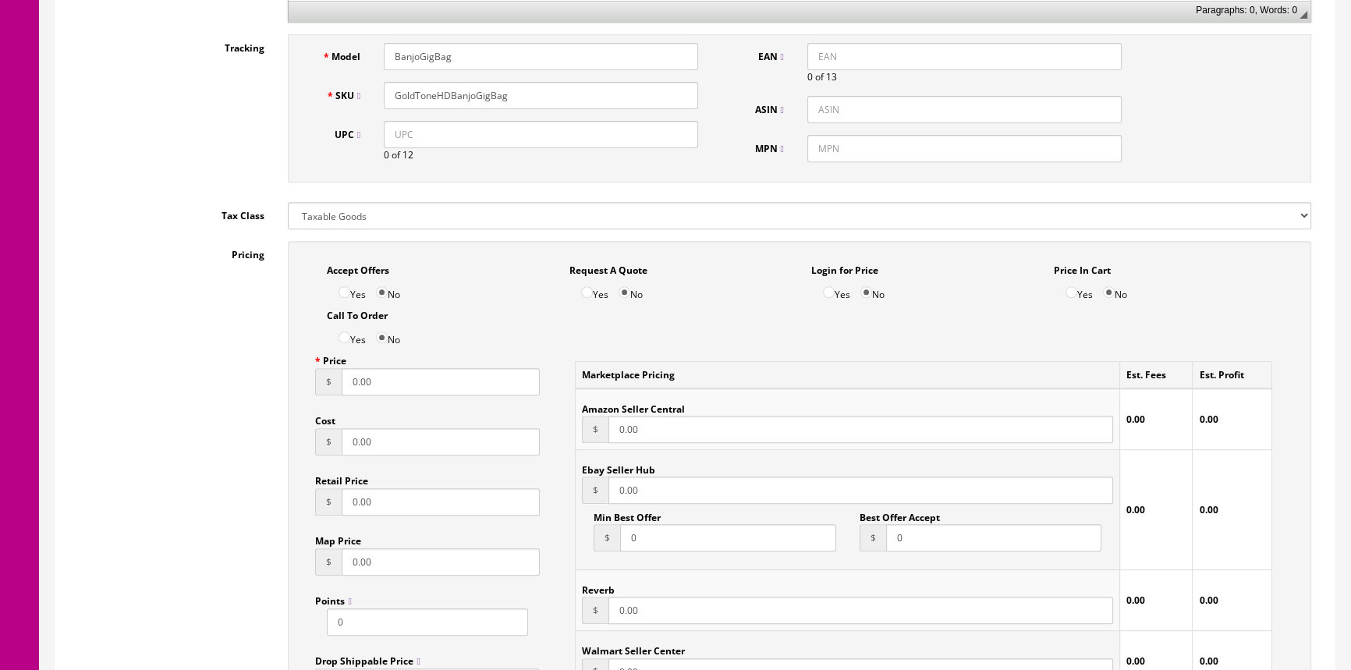
scroll to position [780, 0]
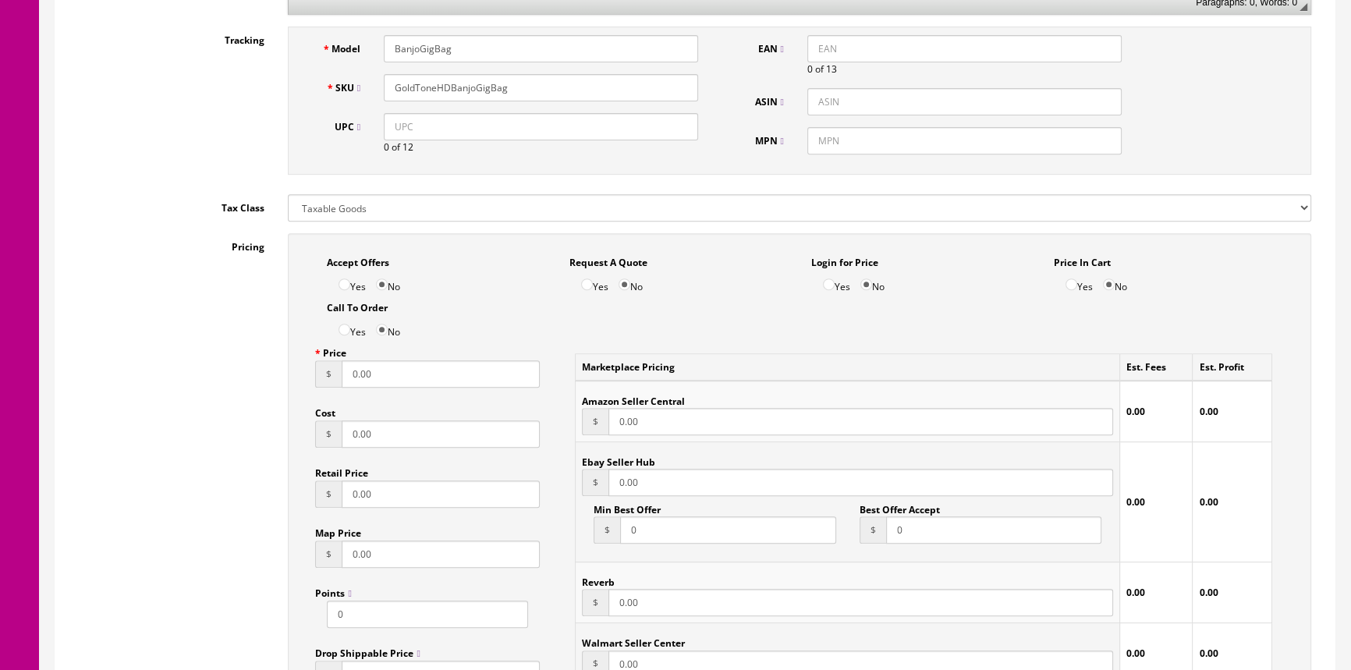
type input "GoldToneHDBanjoGigBag"
click at [370, 371] on input "0.00" at bounding box center [441, 373] width 198 height 27
type input "0"
type input "49.95"
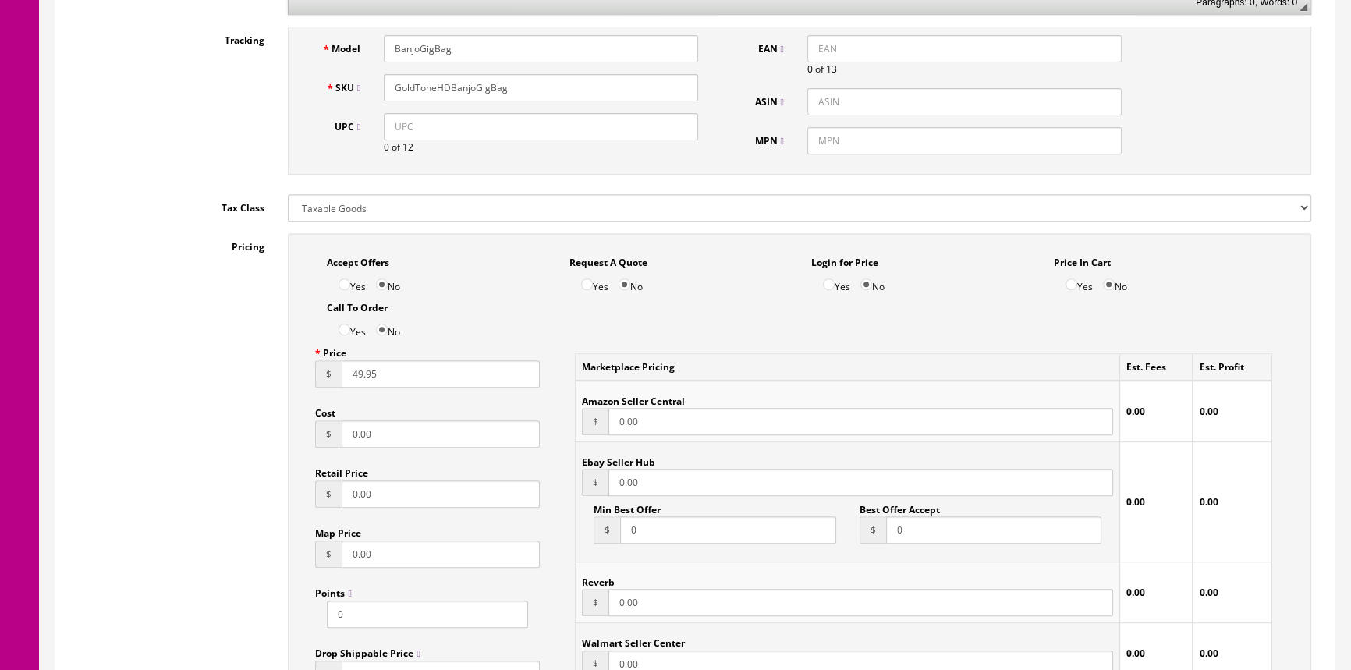
type input "49.95"
click at [428, 431] on input "0.00" at bounding box center [441, 434] width 198 height 27
type input "0"
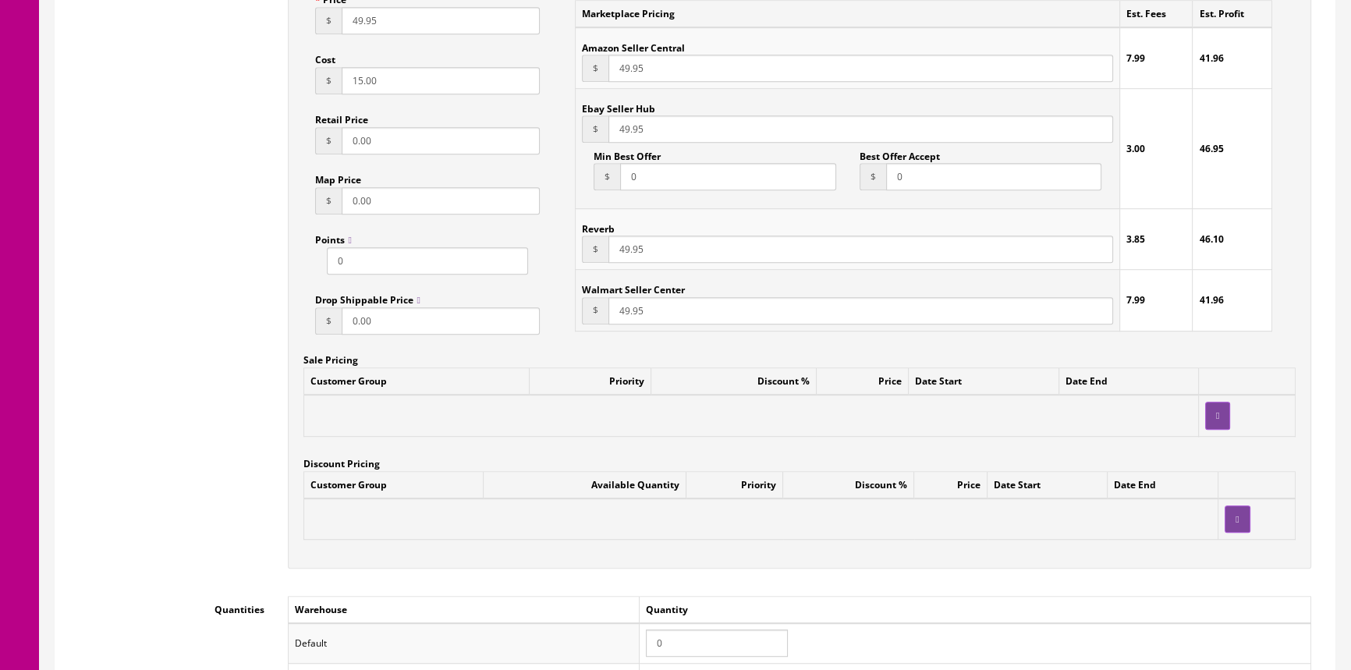
scroll to position [1134, 0]
type input "15.00"
click at [681, 639] on input "0" at bounding box center [717, 642] width 142 height 27
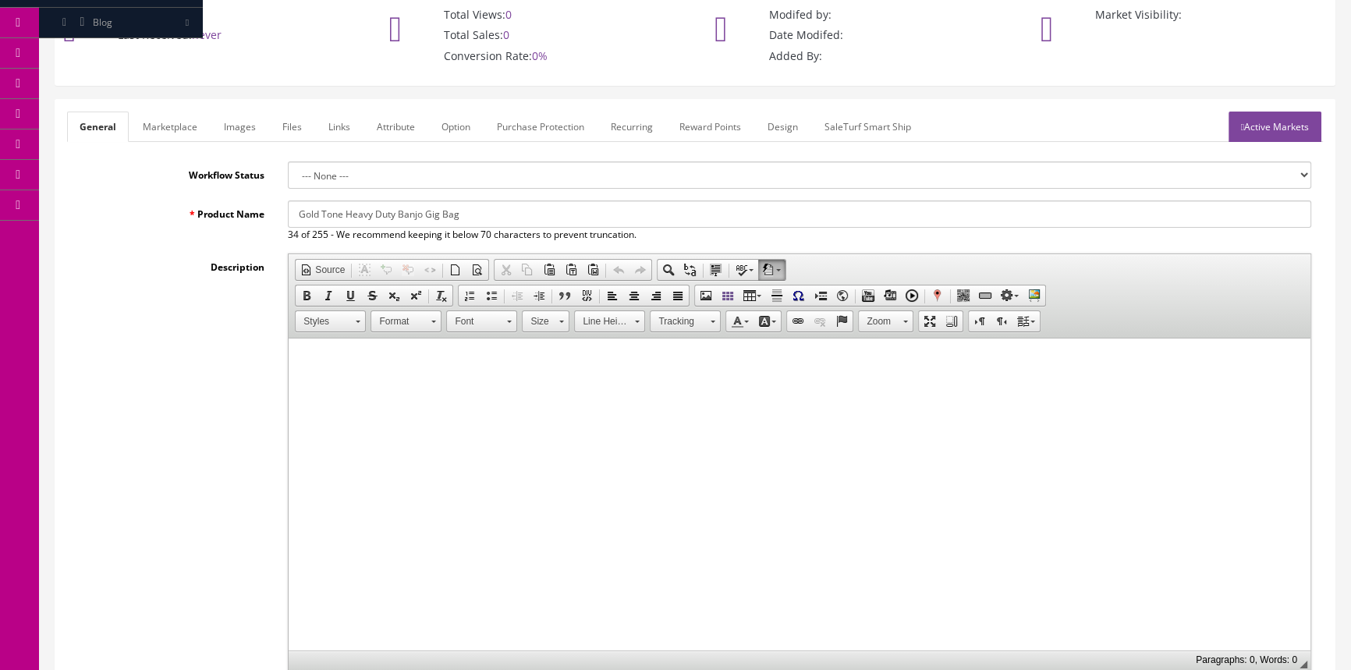
scroll to position [0, 0]
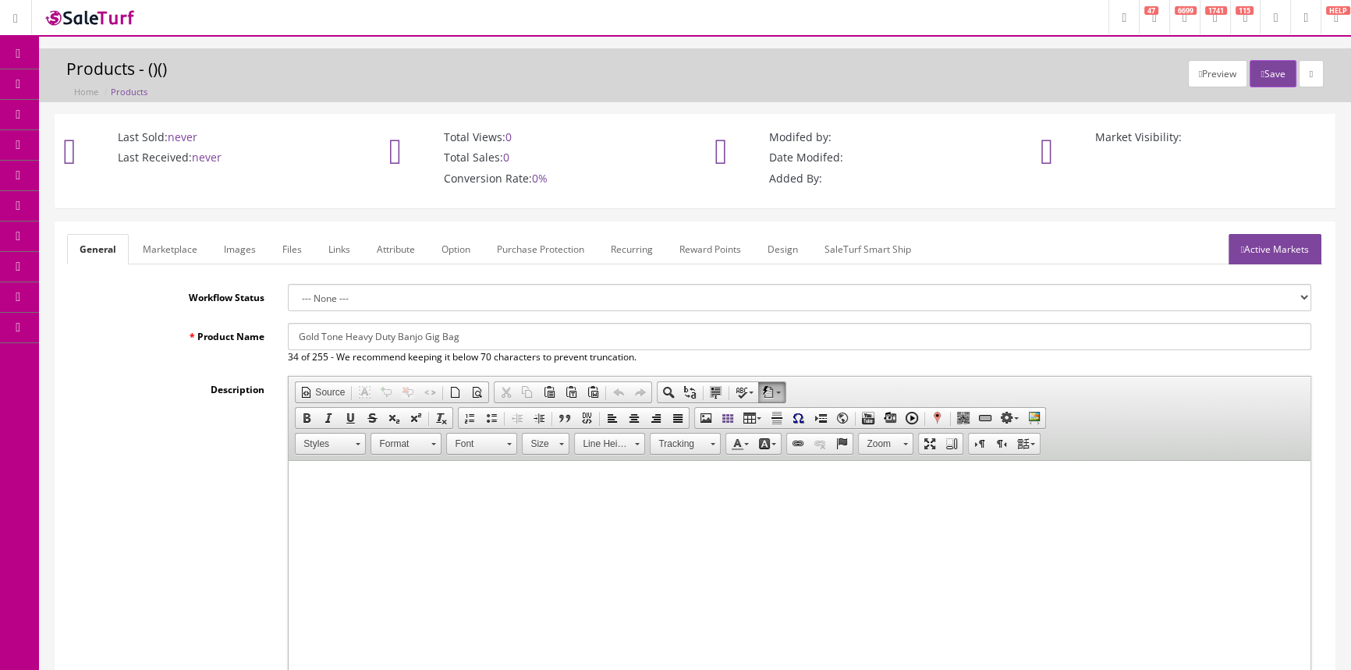
type input "1"
drag, startPoint x: 300, startPoint y: 340, endPoint x: 475, endPoint y: 343, distance: 175.6
click at [475, 343] on input "Gold Tone Heavy Duty Banjo Gig Bag" at bounding box center [800, 336] width 1024 height 27
click at [166, 249] on link "Marketplace" at bounding box center [170, 249] width 80 height 30
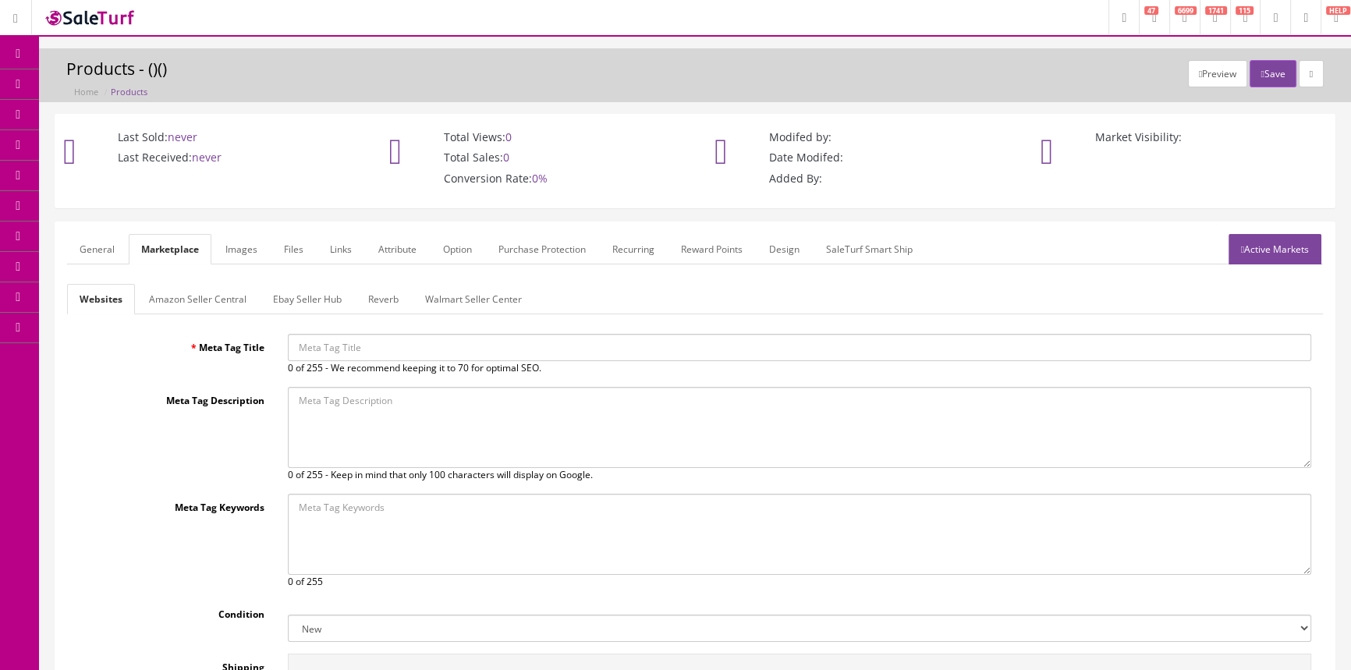
click at [295, 350] on input "Meta Tag Title" at bounding box center [800, 347] width 1024 height 27
paste input "Gold Tone Heavy Duty Banjo Gig Bag"
type input "Gold Tone Heavy Duty Banjo Gig Bag"
click at [1271, 70] on button "Save" at bounding box center [1273, 73] width 46 height 27
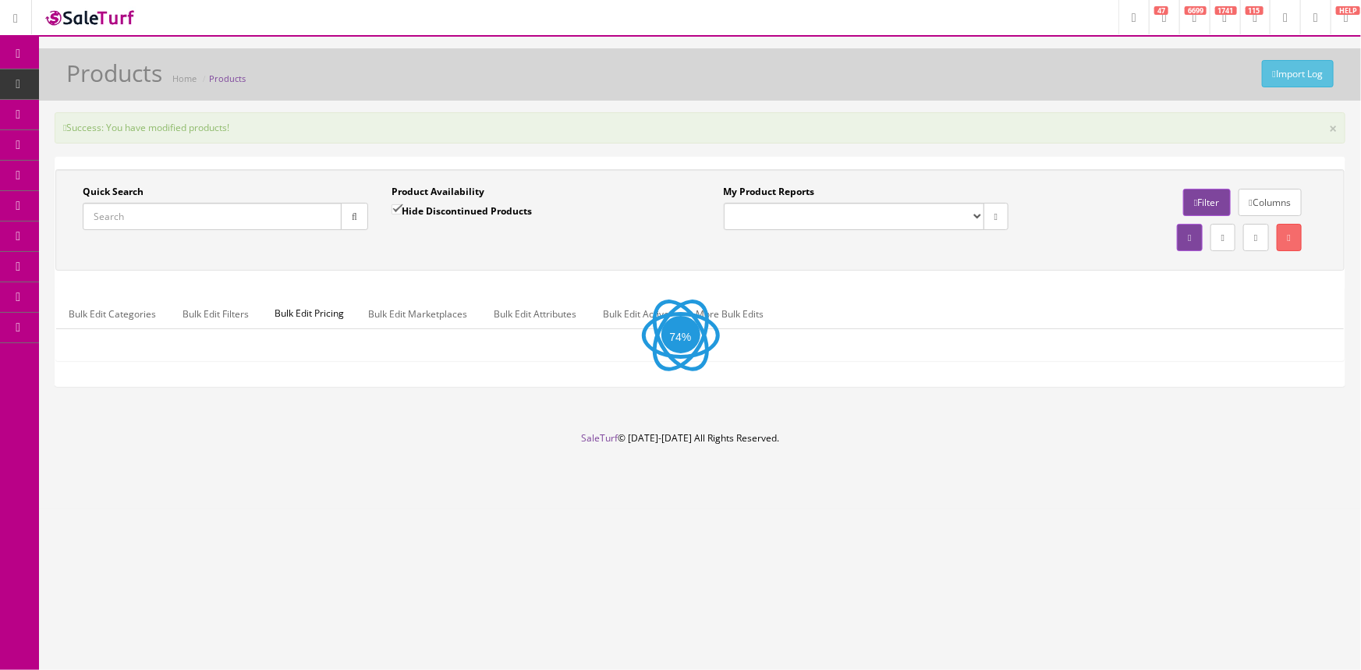
click at [238, 210] on input "Quick Search" at bounding box center [212, 216] width 259 height 27
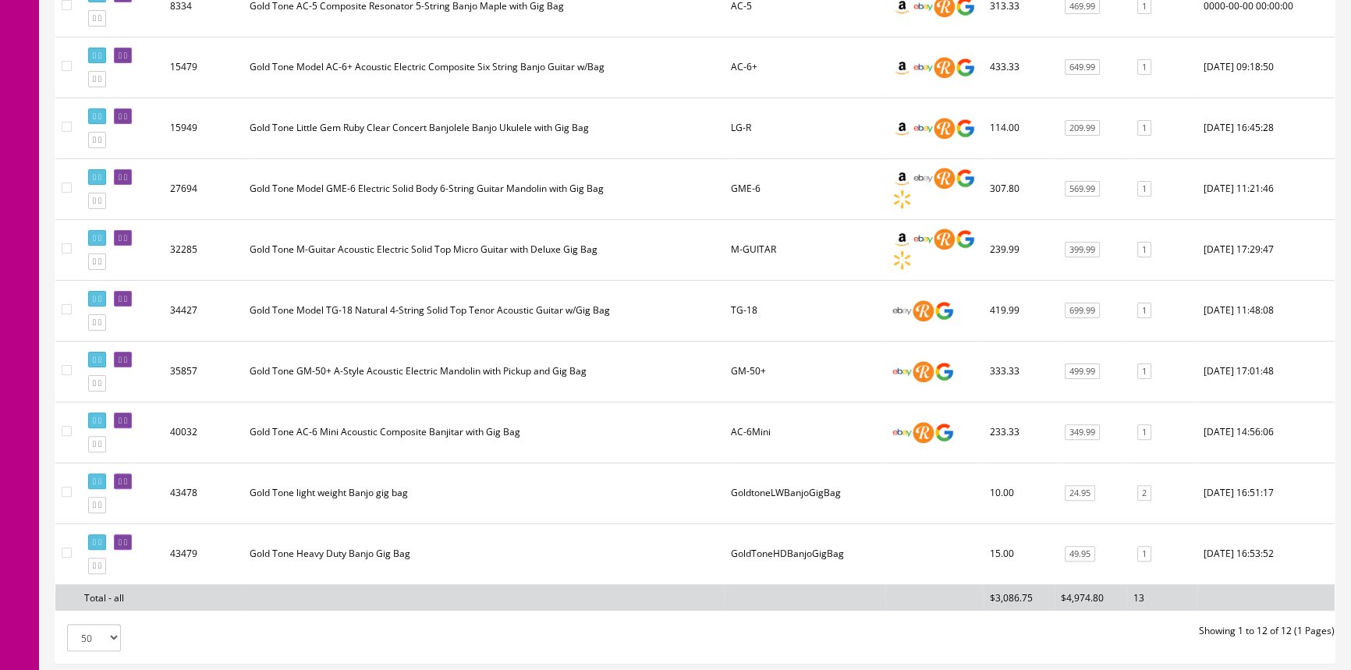
scroll to position [615, 0]
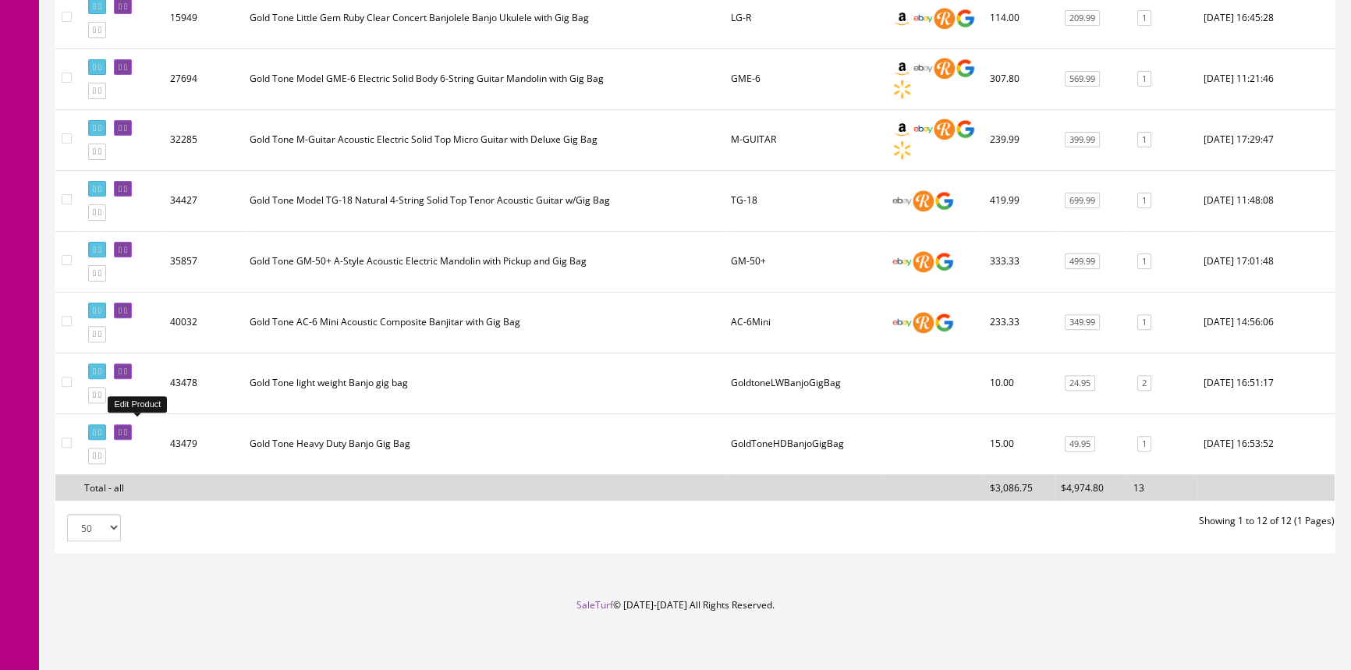
click at [122, 428] on icon at bounding box center [120, 432] width 3 height 9
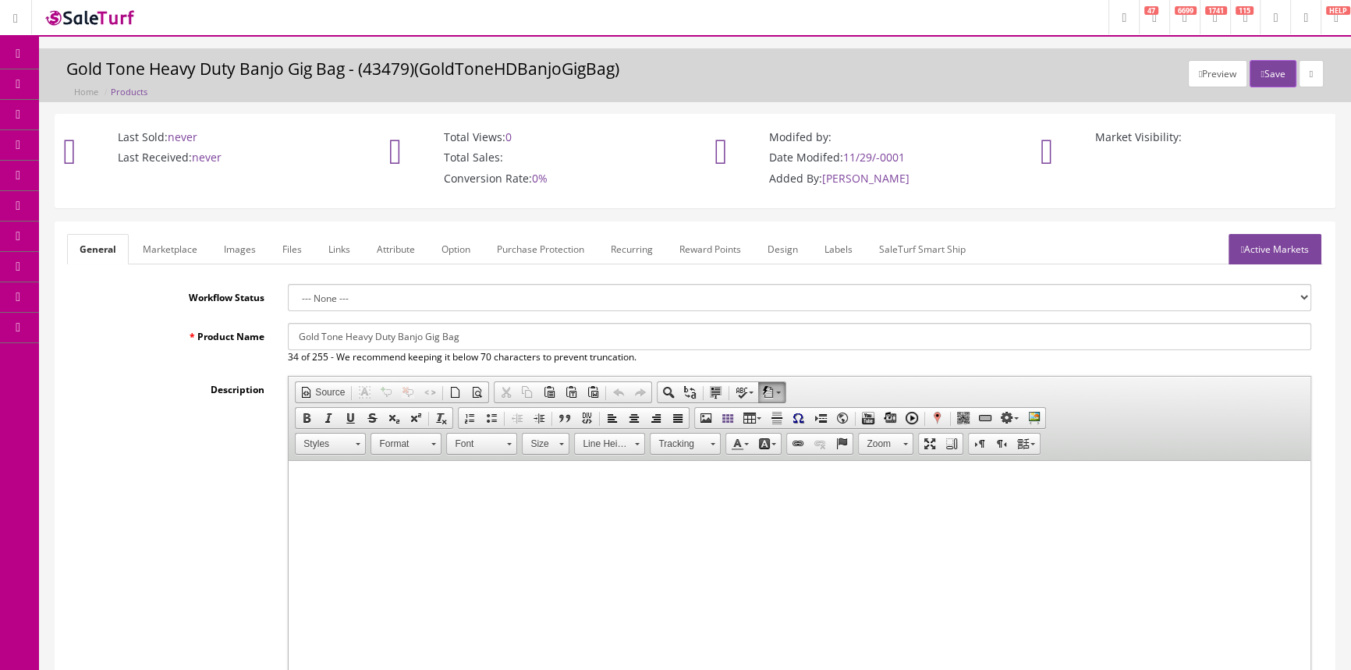
click at [835, 251] on link "Labels" at bounding box center [838, 249] width 53 height 30
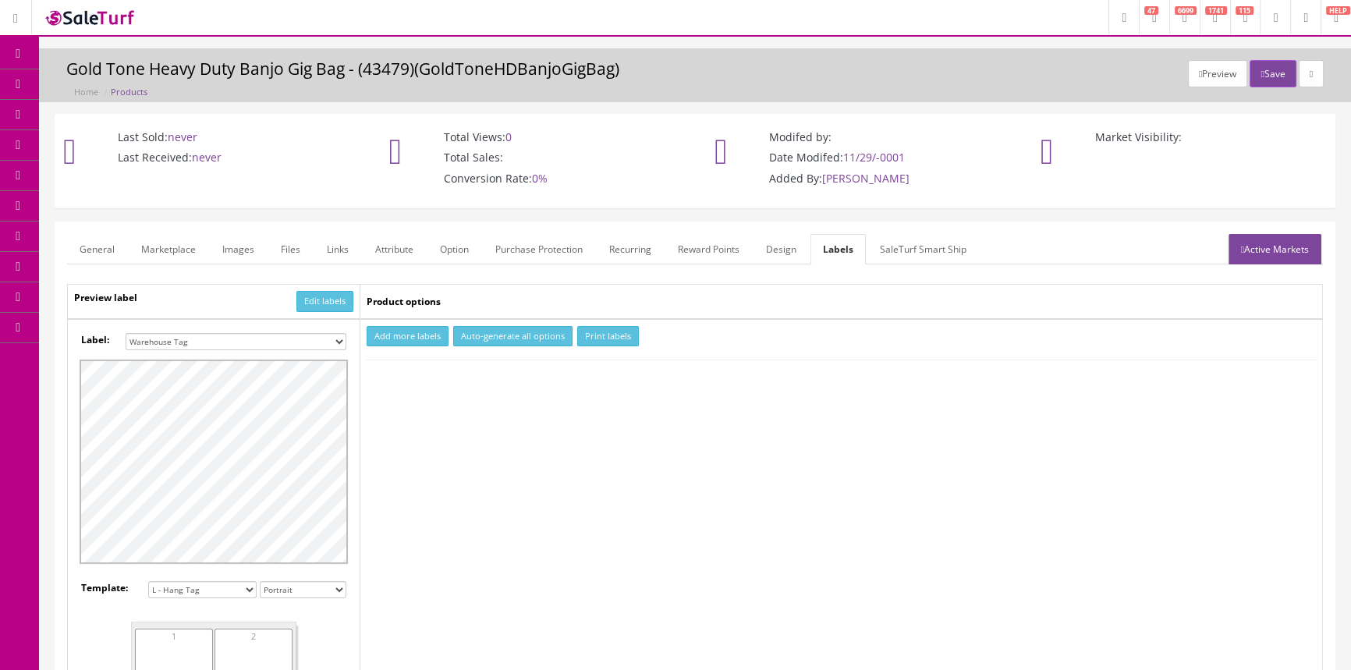
click at [252, 341] on select "Small Label 2 x 1 Label Shoe label 100 barcodes Dymo Label 2 X 1 Sticker Labels…" at bounding box center [236, 341] width 221 height 17
select select "16"
click at [126, 333] on select "Small Label 2 x 1 Label Shoe label 100 barcodes Dymo Label 2 X 1 Sticker Labels…" at bounding box center [236, 341] width 221 height 17
click at [414, 335] on button "Add more labels" at bounding box center [408, 336] width 82 height 21
type input "1"
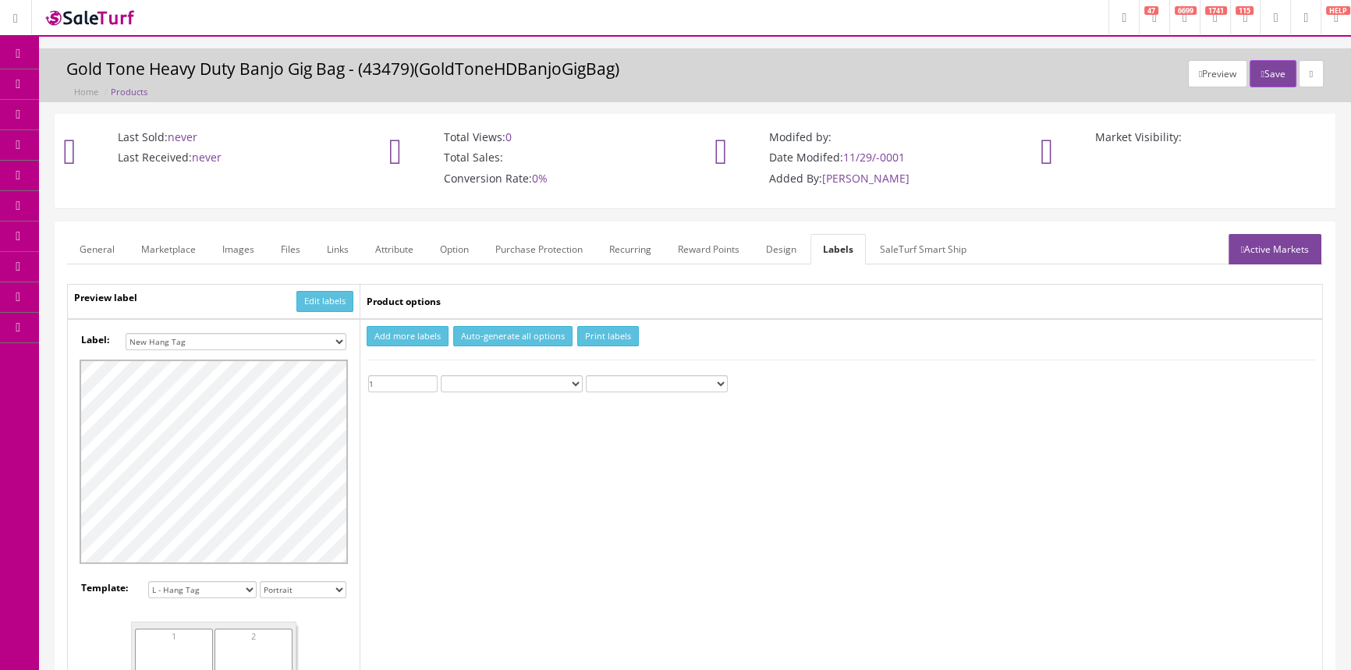
click at [429, 378] on input "1" at bounding box center [402, 383] width 69 height 17
click at [601, 335] on button "Print labels" at bounding box center [608, 336] width 62 height 21
